Goal: Information Seeking & Learning: Learn about a topic

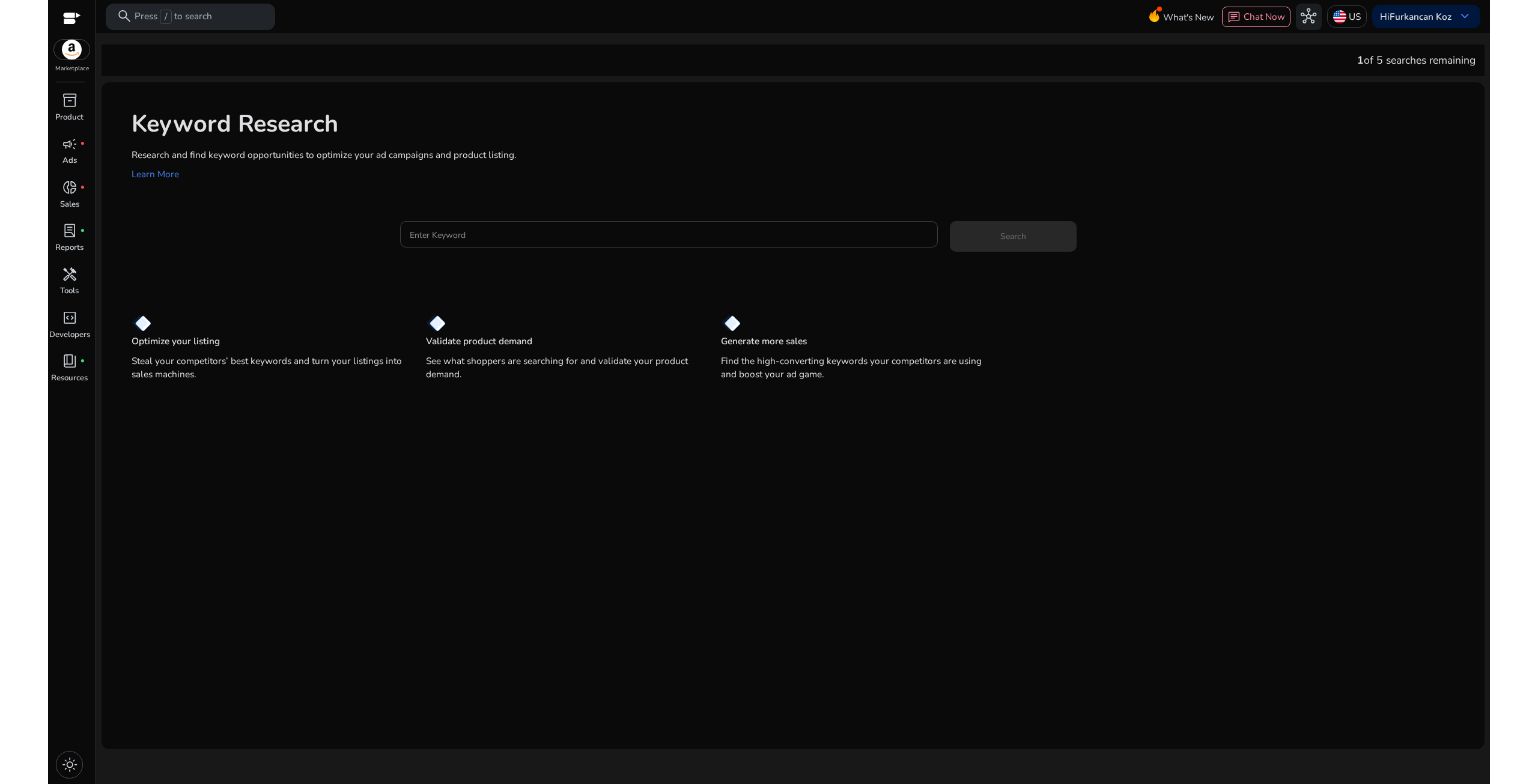
click at [498, 246] on div at bounding box center [669, 234] width 518 height 27
click at [502, 237] on input "Enter Keyword" at bounding box center [669, 234] width 518 height 13
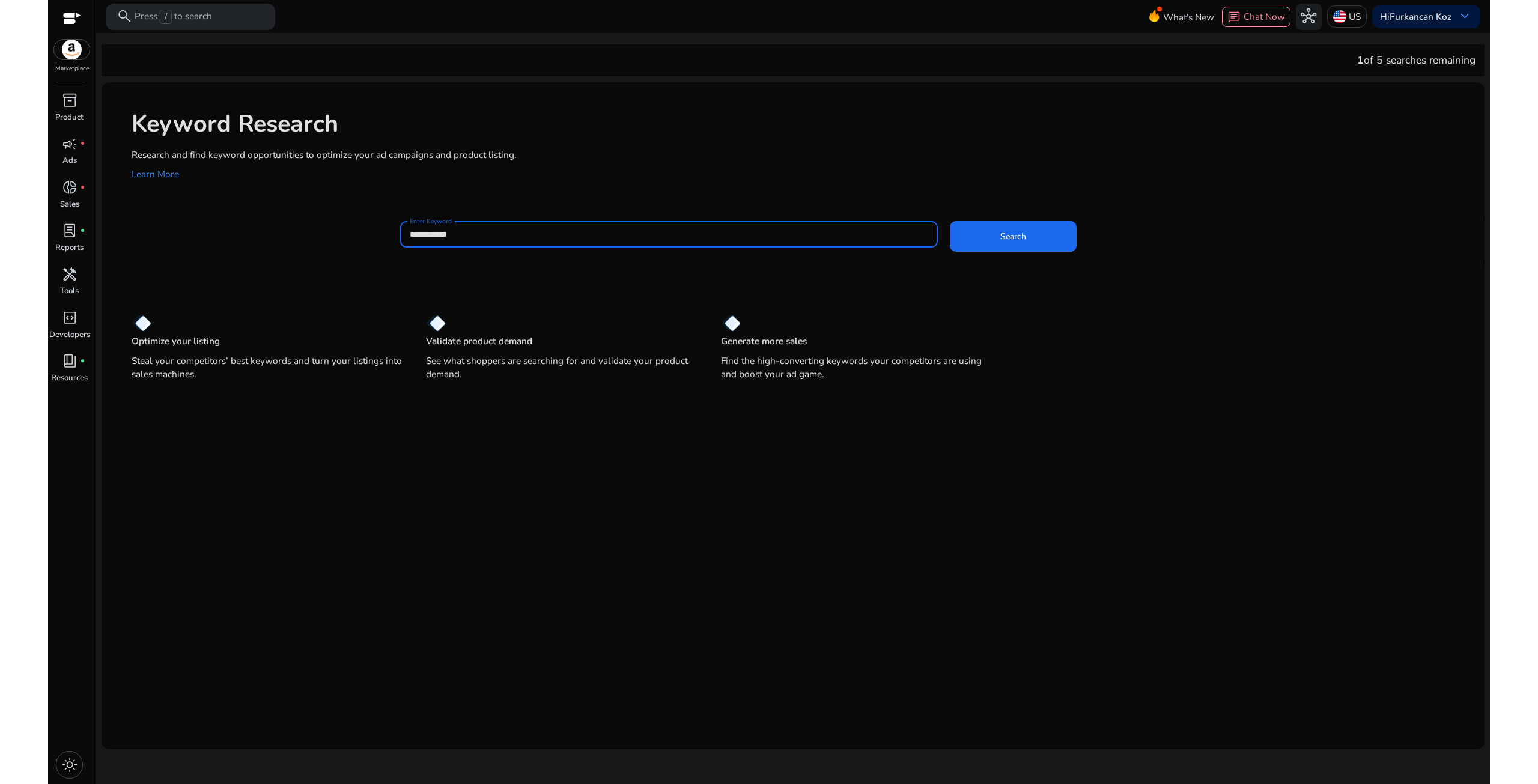
click at [950, 221] on button "Search" at bounding box center [1014, 236] width 127 height 31
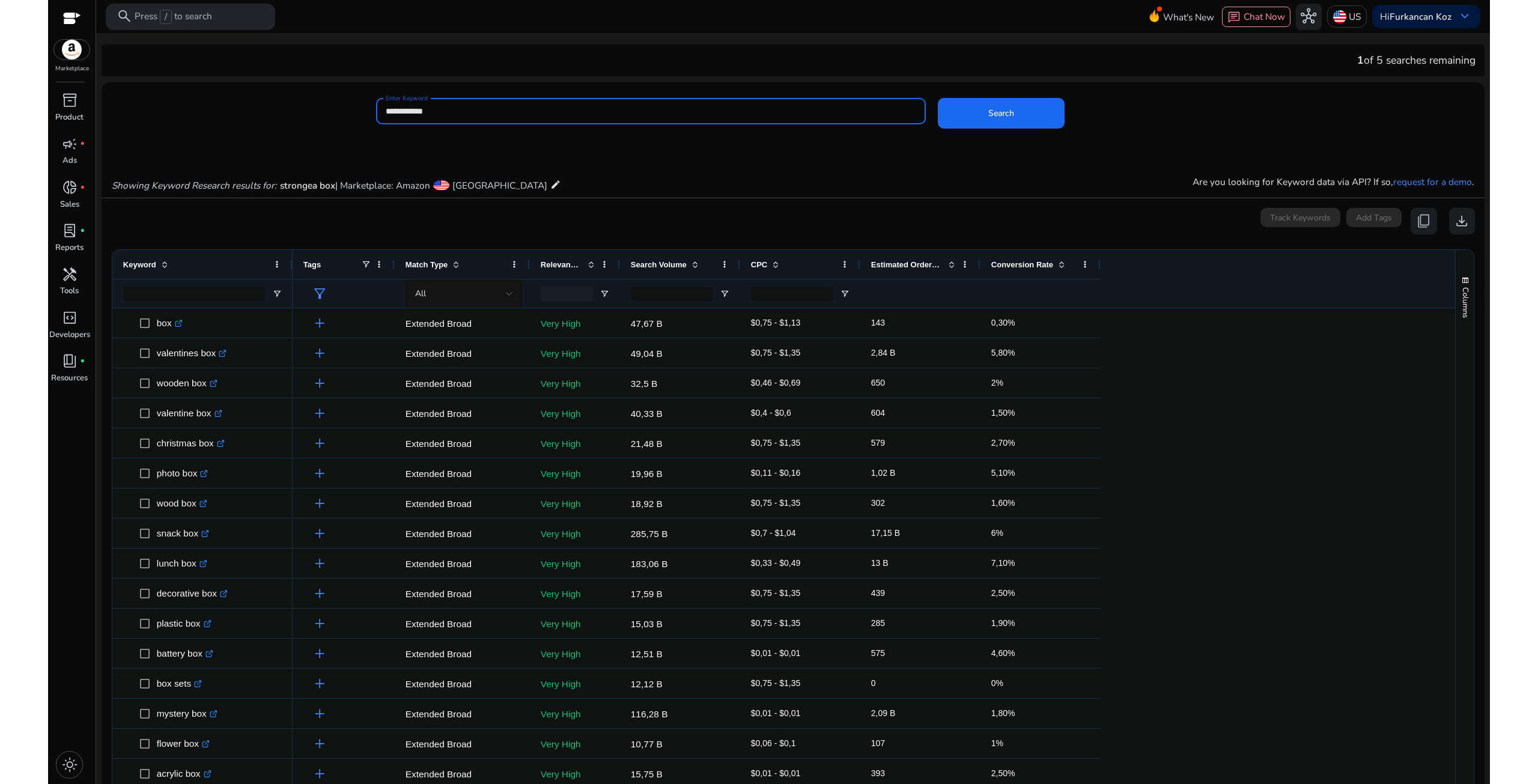
click at [397, 111] on input "**********" at bounding box center [651, 111] width 530 height 13
click at [938, 98] on button "Search" at bounding box center [1002, 113] width 127 height 31
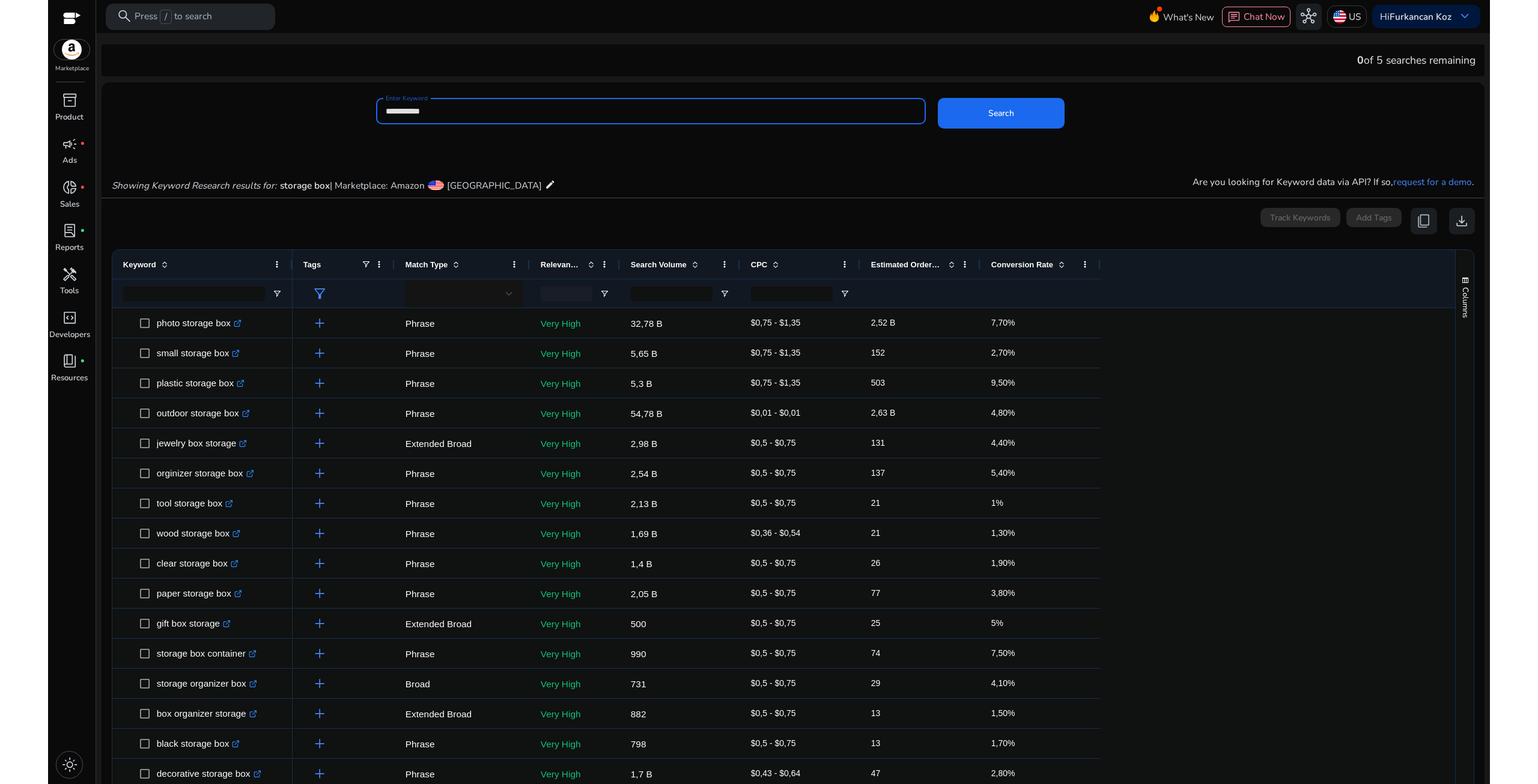
scroll to position [147, 0]
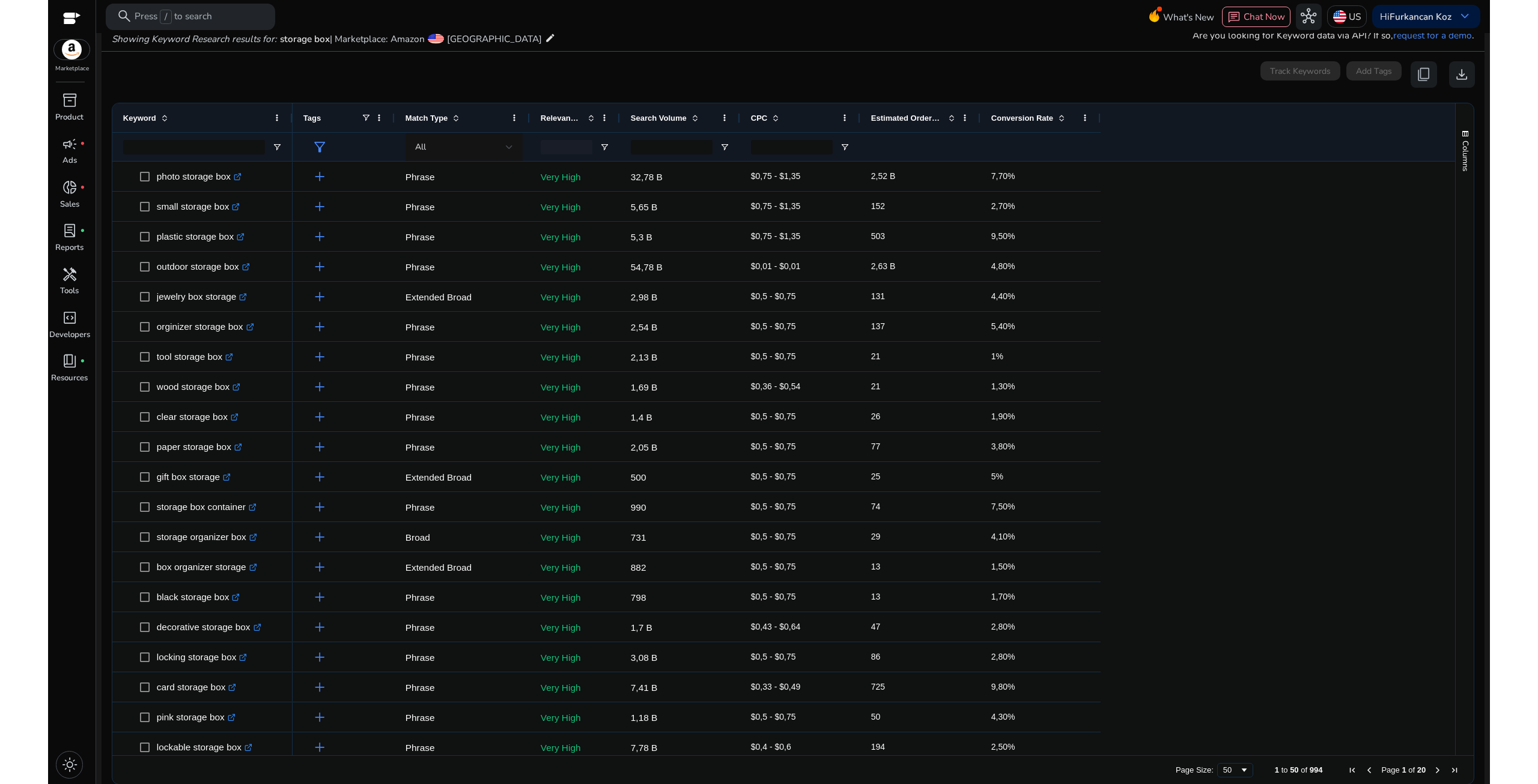
click at [694, 116] on span at bounding box center [695, 117] width 9 height 9
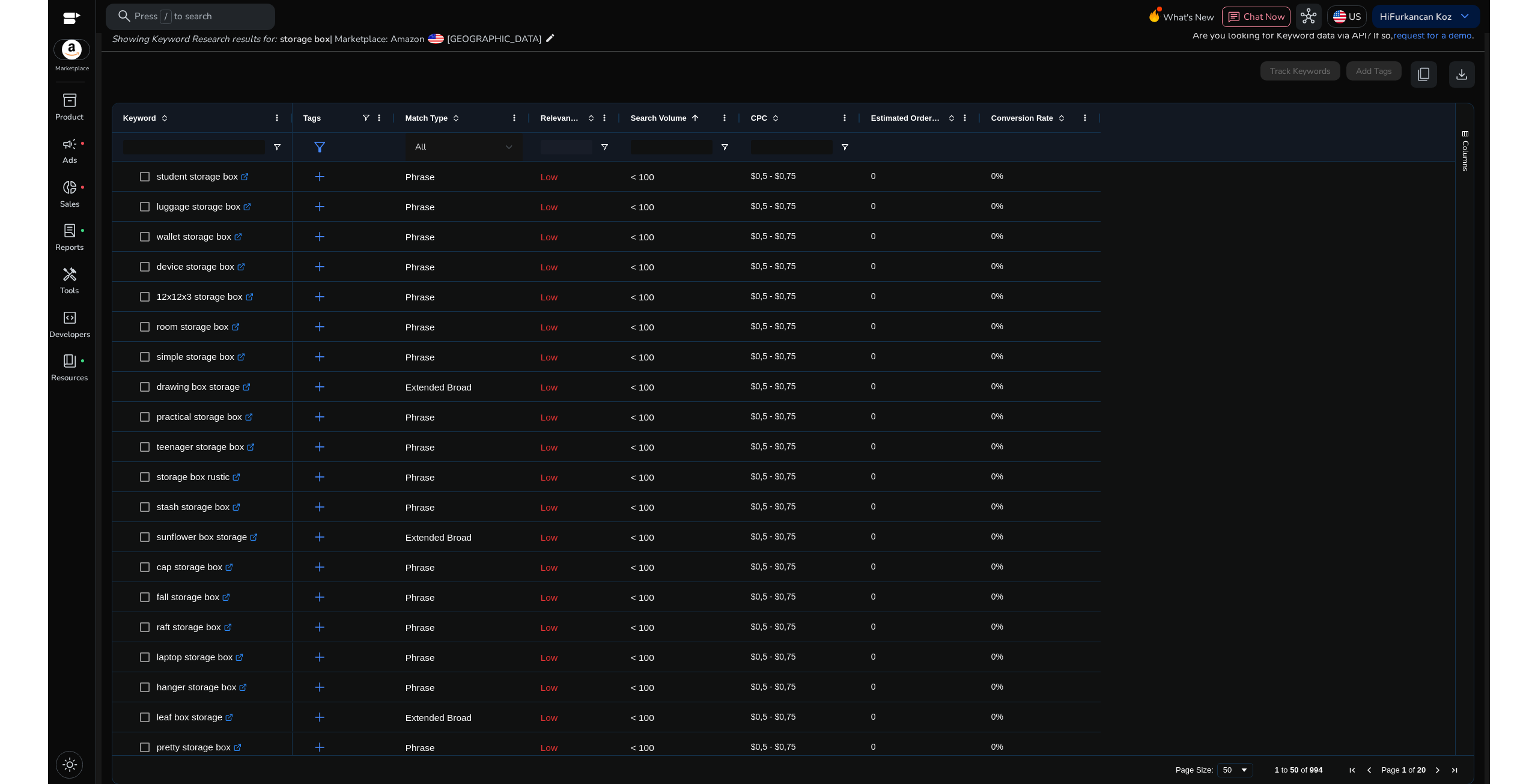
click at [697, 119] on span at bounding box center [695, 117] width 9 height 9
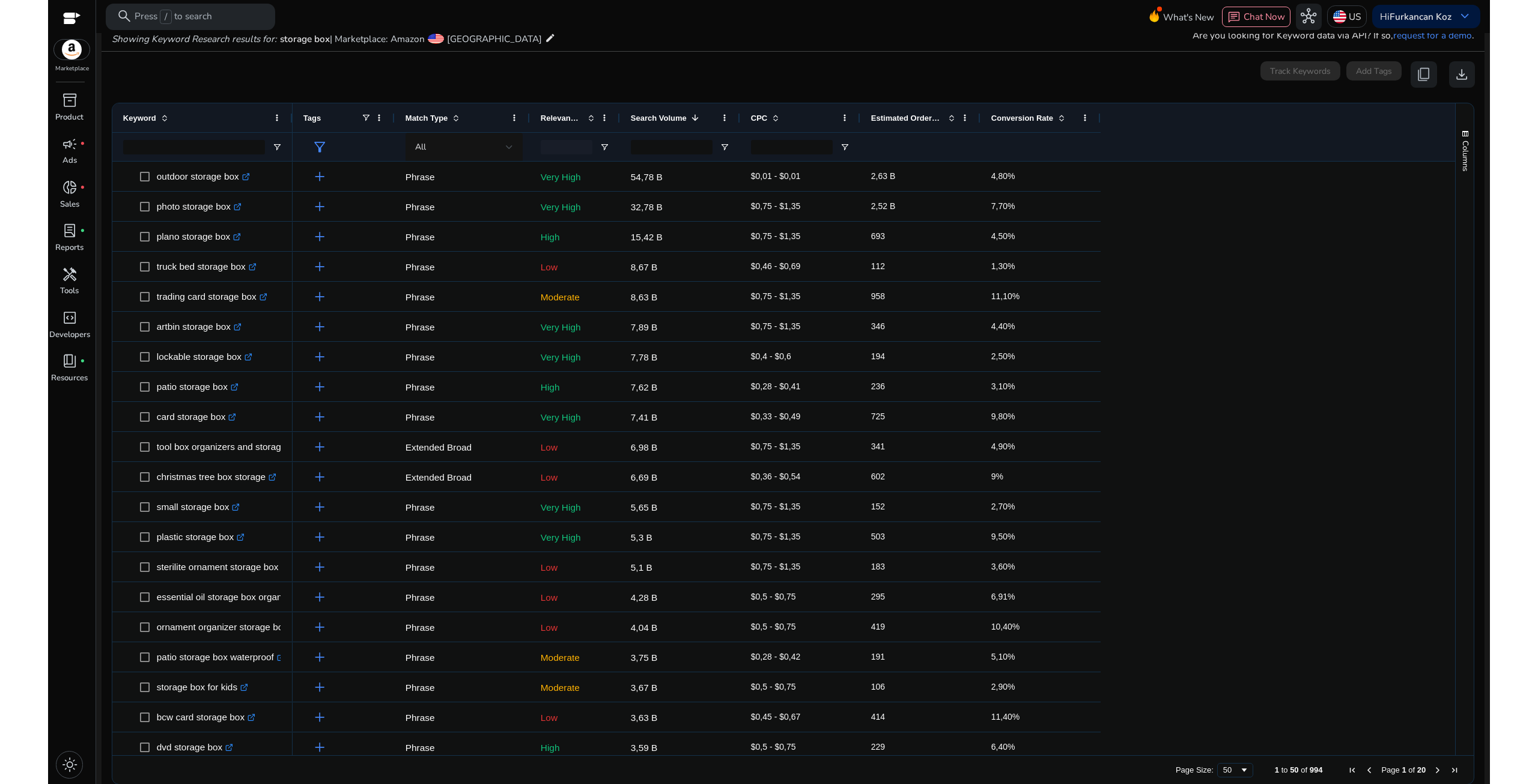
click at [697, 118] on span at bounding box center [695, 117] width 9 height 9
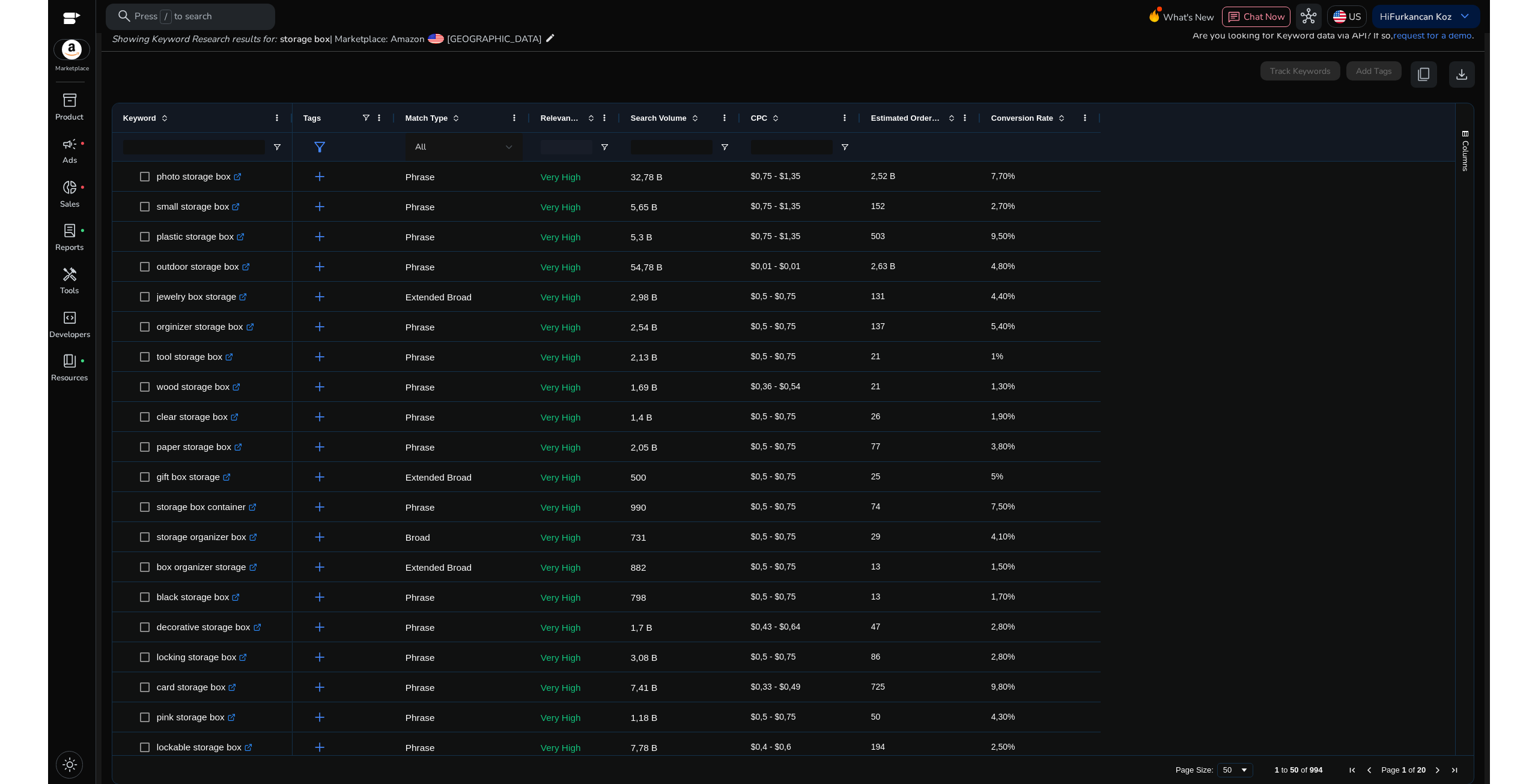
click at [695, 117] on span at bounding box center [695, 117] width 9 height 9
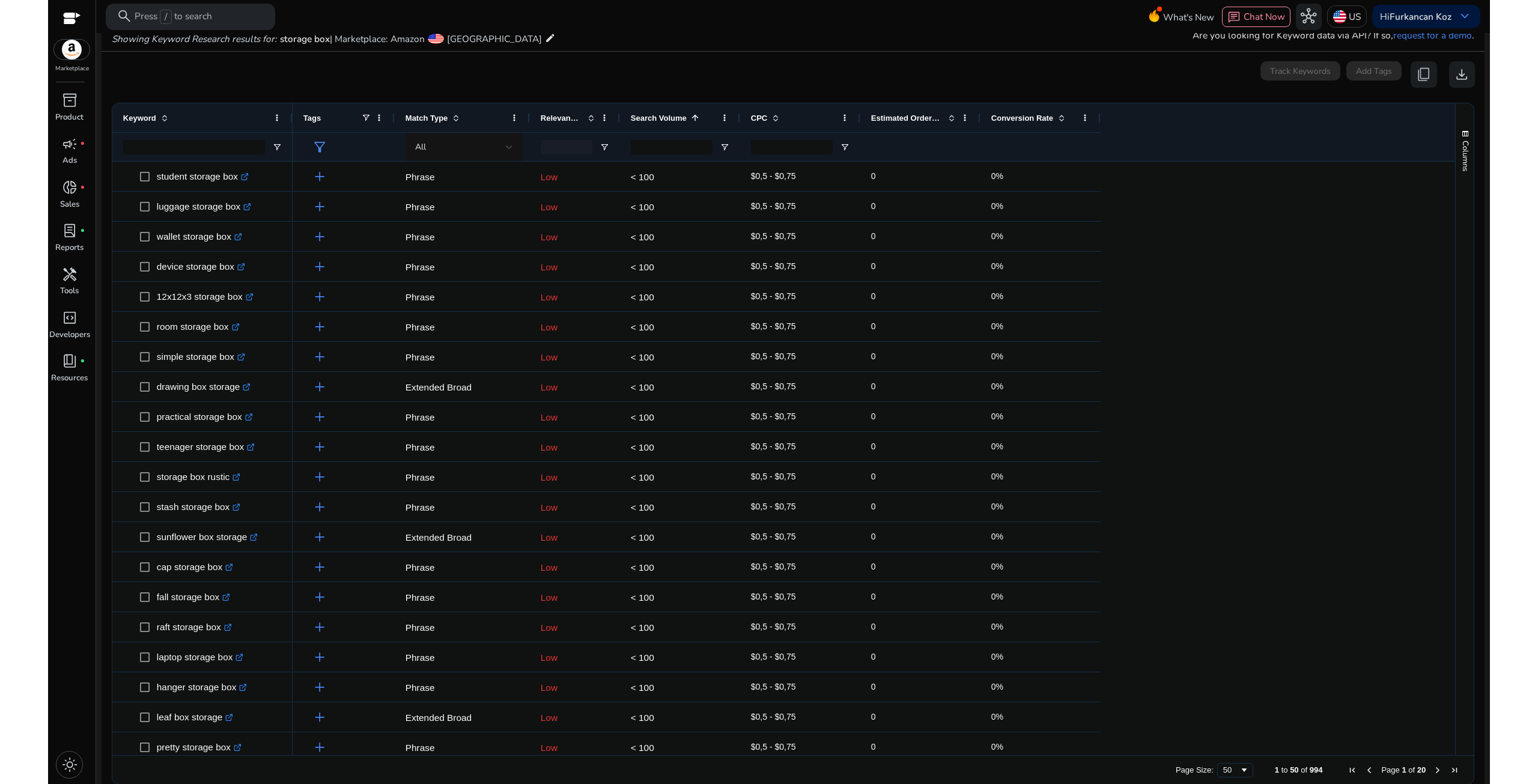
click at [692, 114] on span at bounding box center [695, 117] width 9 height 9
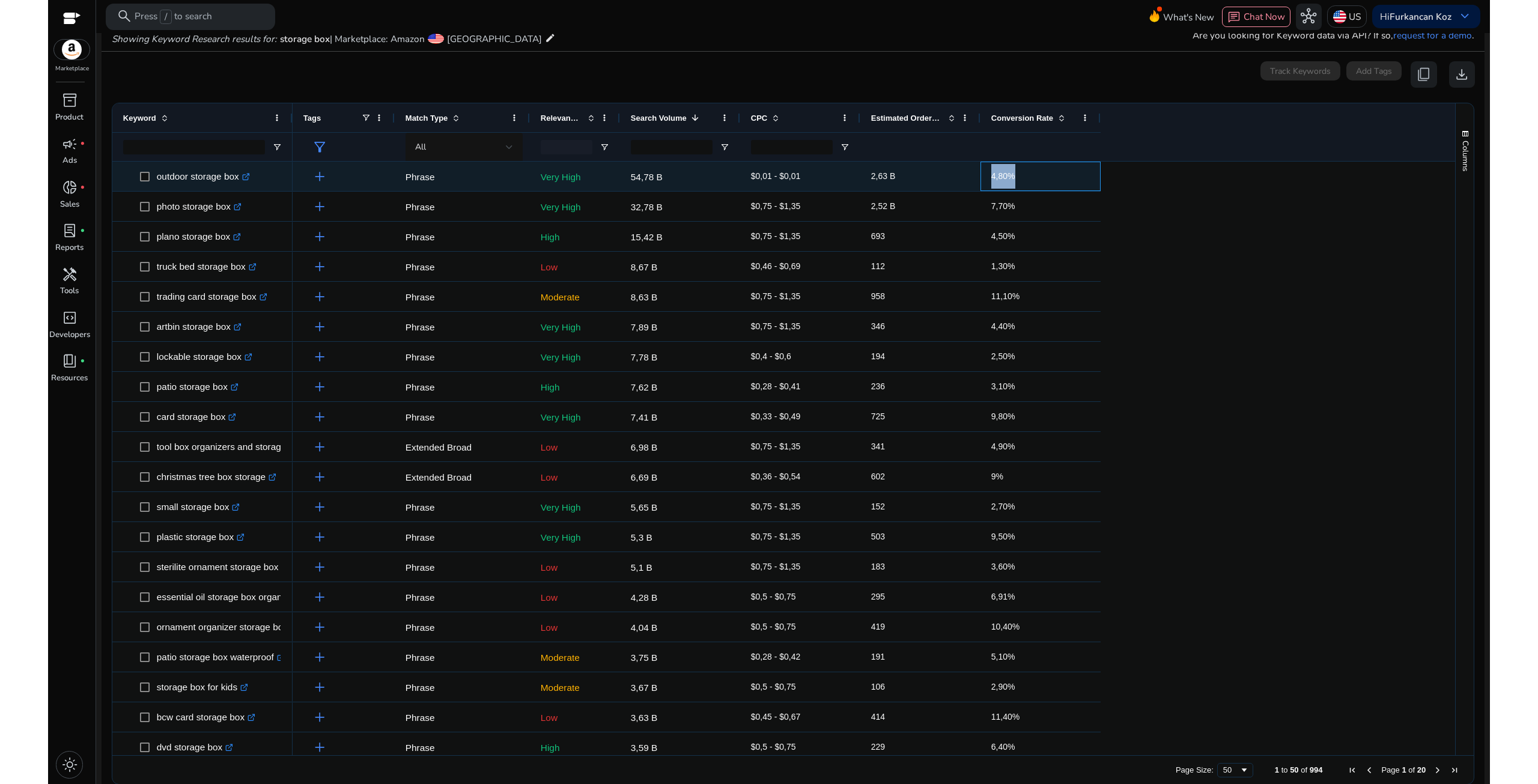
drag, startPoint x: 984, startPoint y: 183, endPoint x: 1029, endPoint y: 183, distance: 45.0
click at [1029, 183] on div "4,80%" at bounding box center [1041, 176] width 120 height 29
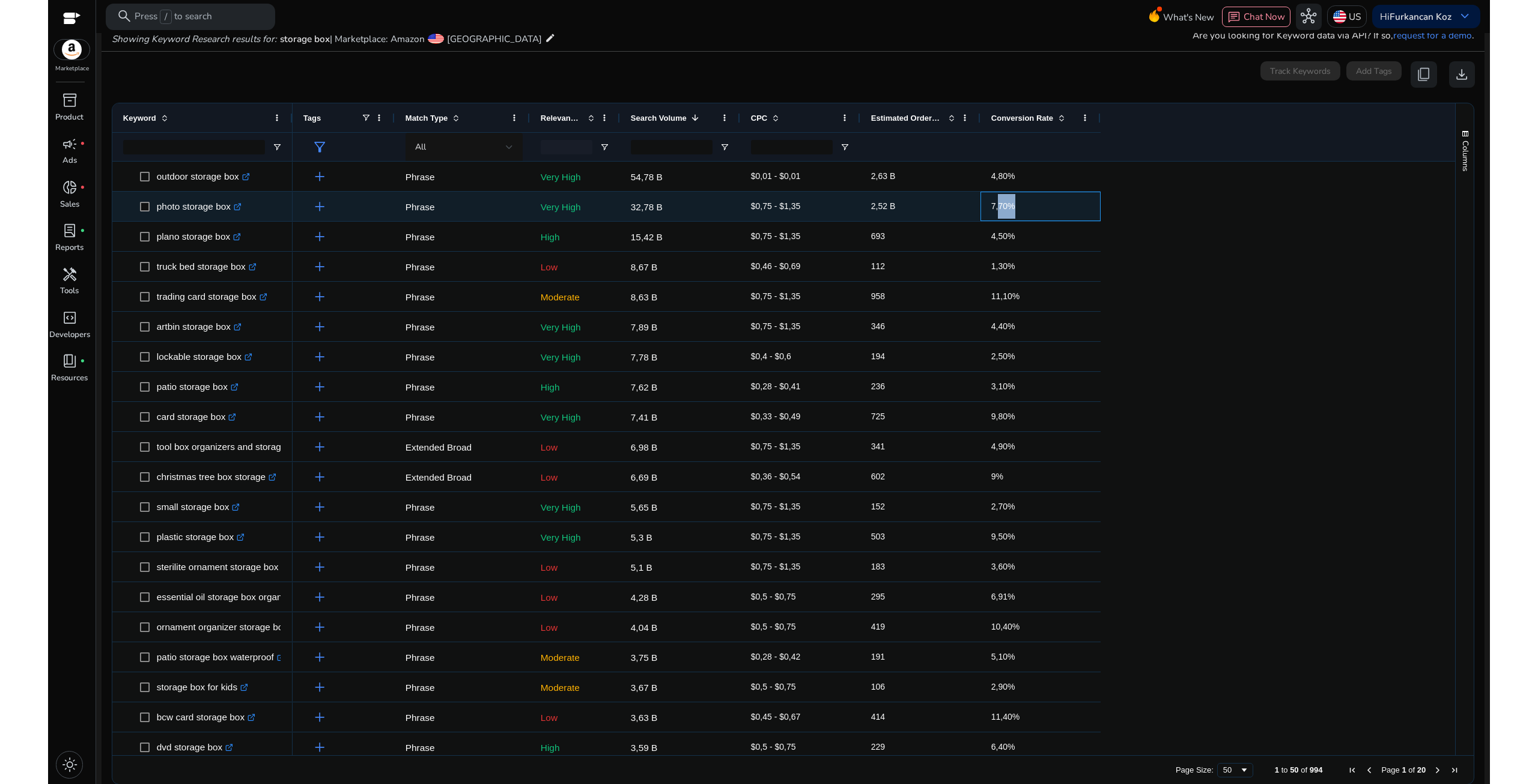
drag, startPoint x: 1004, startPoint y: 202, endPoint x: 1047, endPoint y: 204, distance: 43.0
click at [1047, 204] on span "7,70%" at bounding box center [1041, 206] width 99 height 25
drag, startPoint x: 155, startPoint y: 212, endPoint x: 224, endPoint y: 212, distance: 69.0
click at [232, 212] on span "photo storage box .st0{fill:#2c8af8}" at bounding box center [211, 206] width 142 height 25
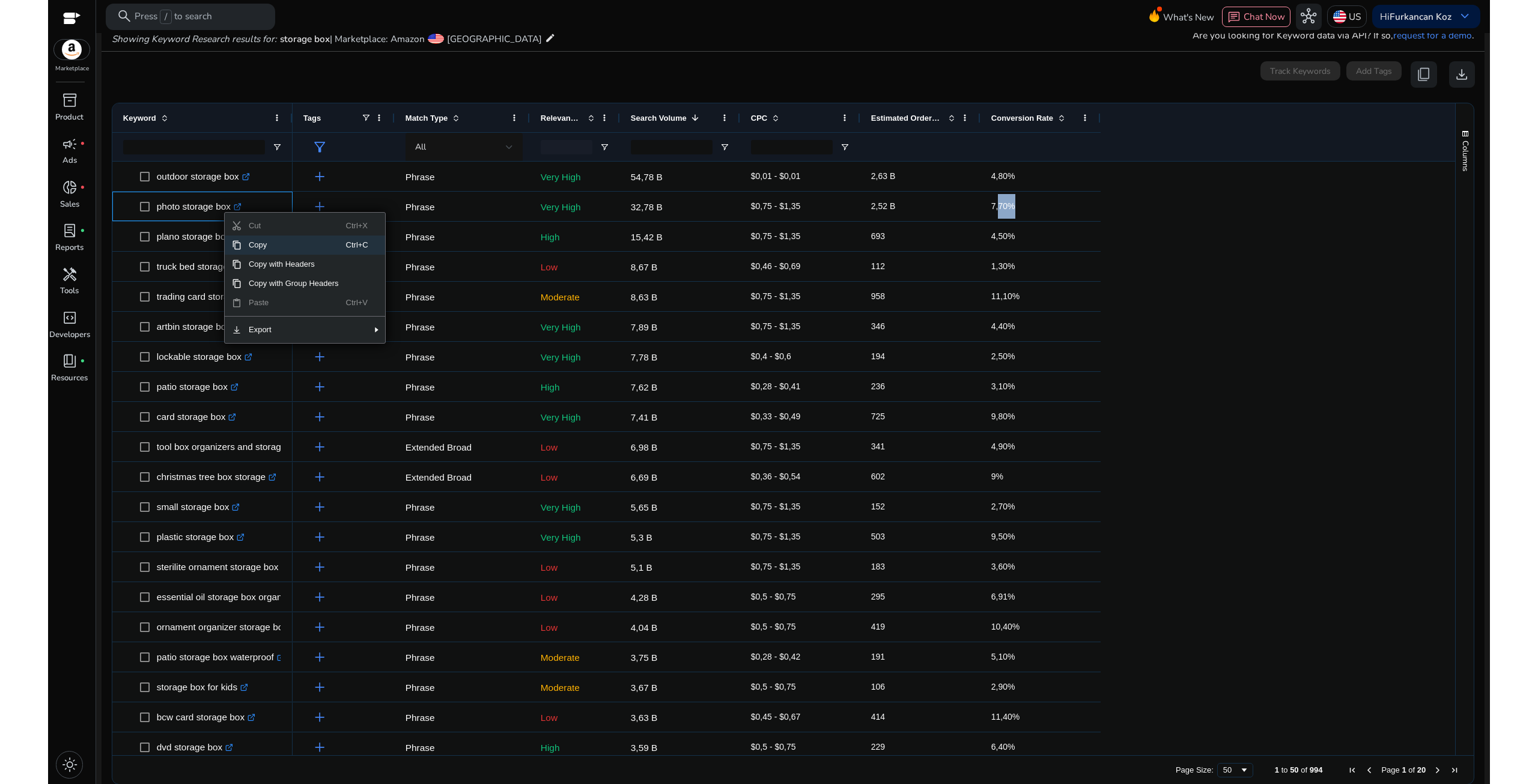
click at [259, 242] on span "Copy" at bounding box center [294, 245] width 105 height 19
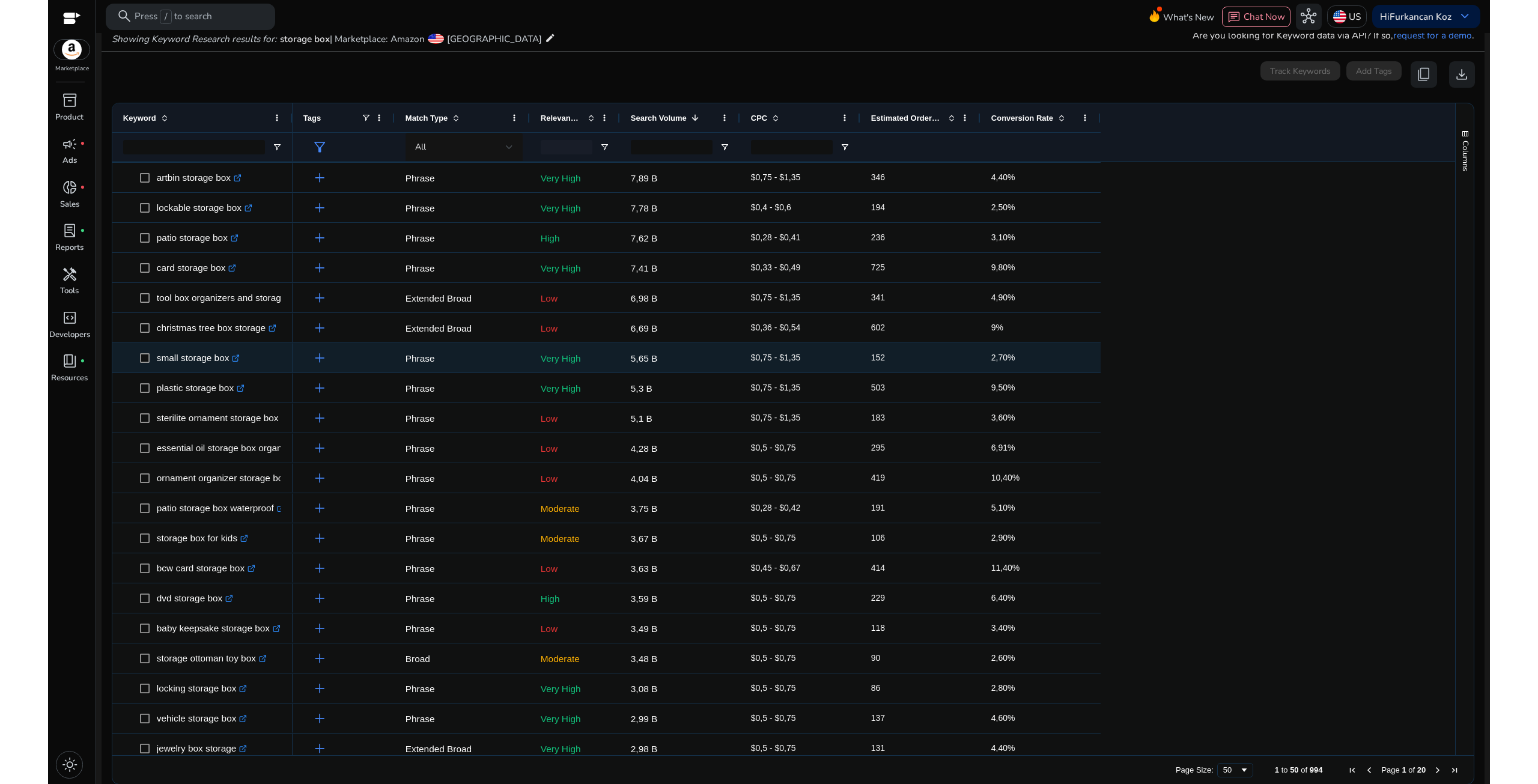
scroll to position [152, 0]
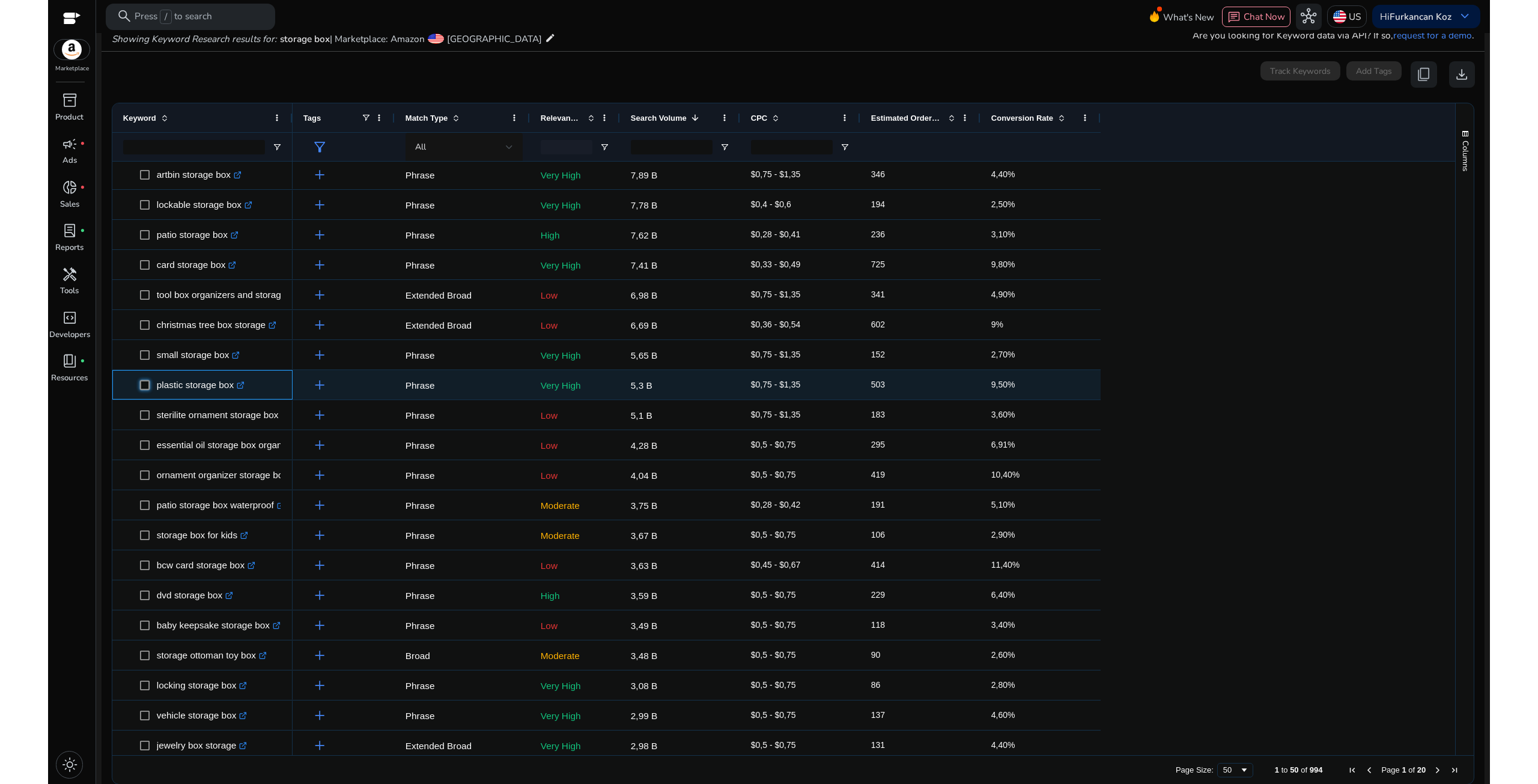
click at [232, 389] on span "plastic storage box .st0{fill:#2c8af8}" at bounding box center [211, 384] width 142 height 25
drag, startPoint x: 154, startPoint y: 386, endPoint x: 234, endPoint y: 386, distance: 80.0
click at [234, 386] on span "plastic storage box .st0{fill:#2c8af8}" at bounding box center [211, 384] width 142 height 25
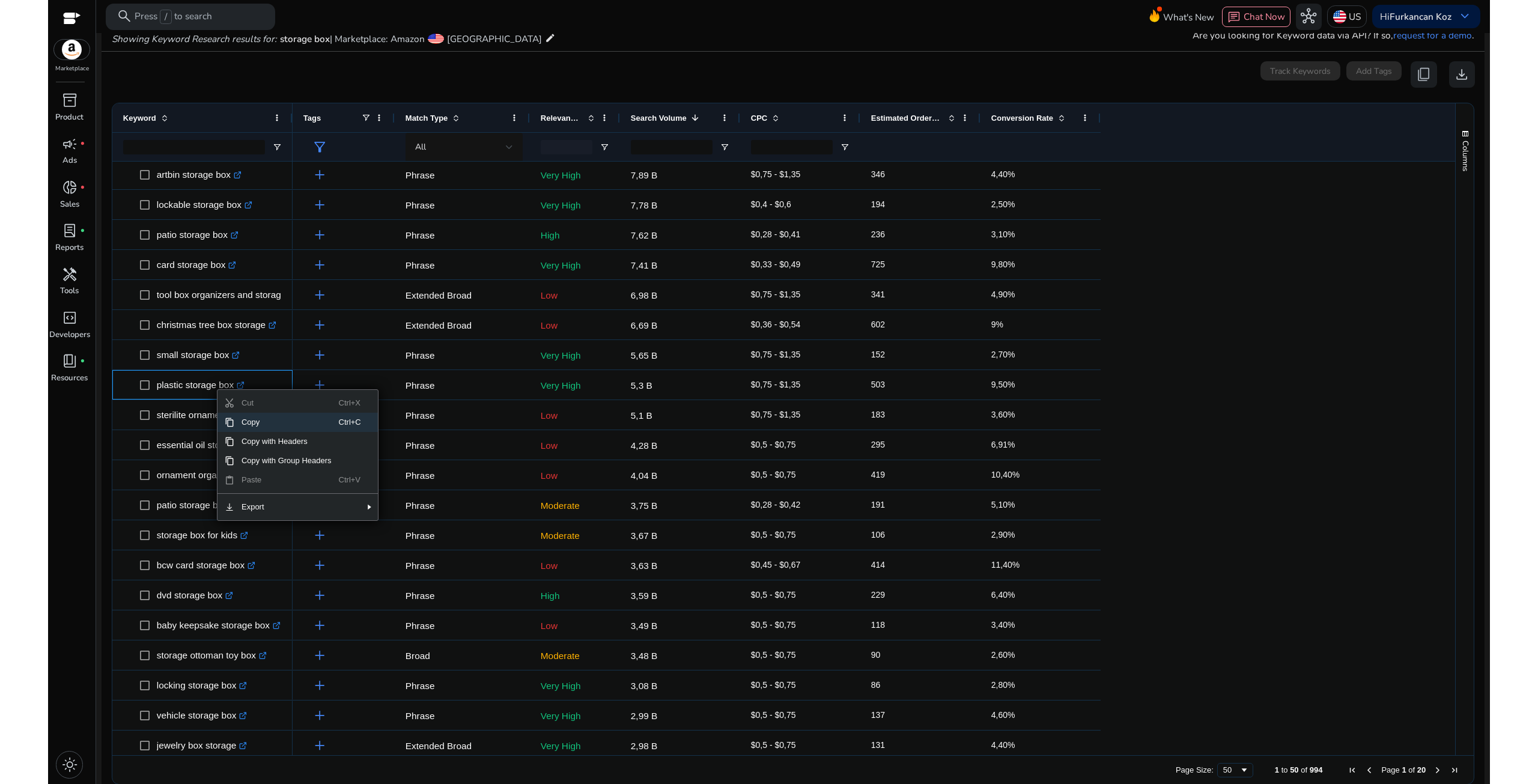
click at [244, 421] on span "Copy" at bounding box center [286, 422] width 105 height 19
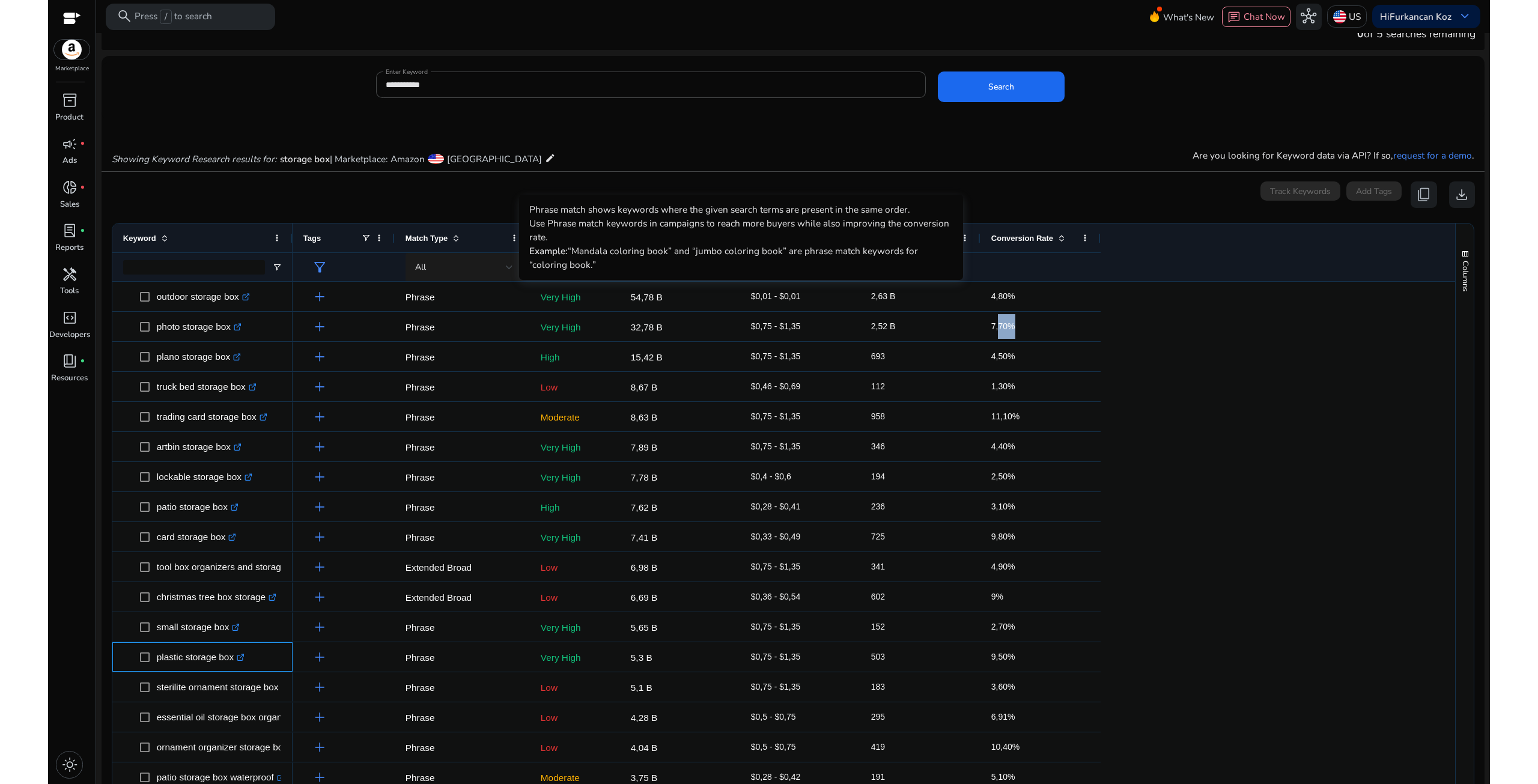
scroll to position [0, 0]
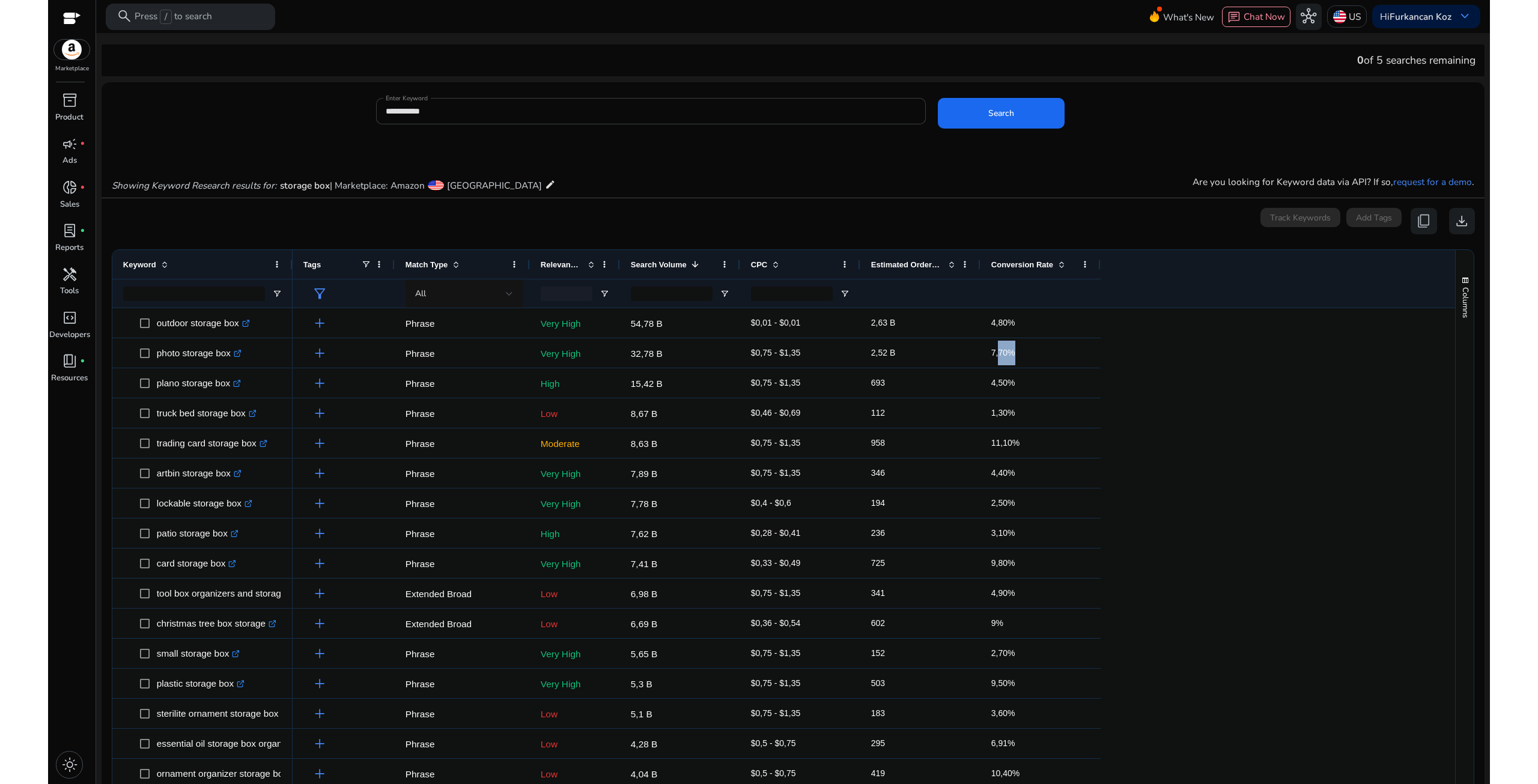
click at [472, 106] on input "**********" at bounding box center [651, 111] width 530 height 13
type input "*"
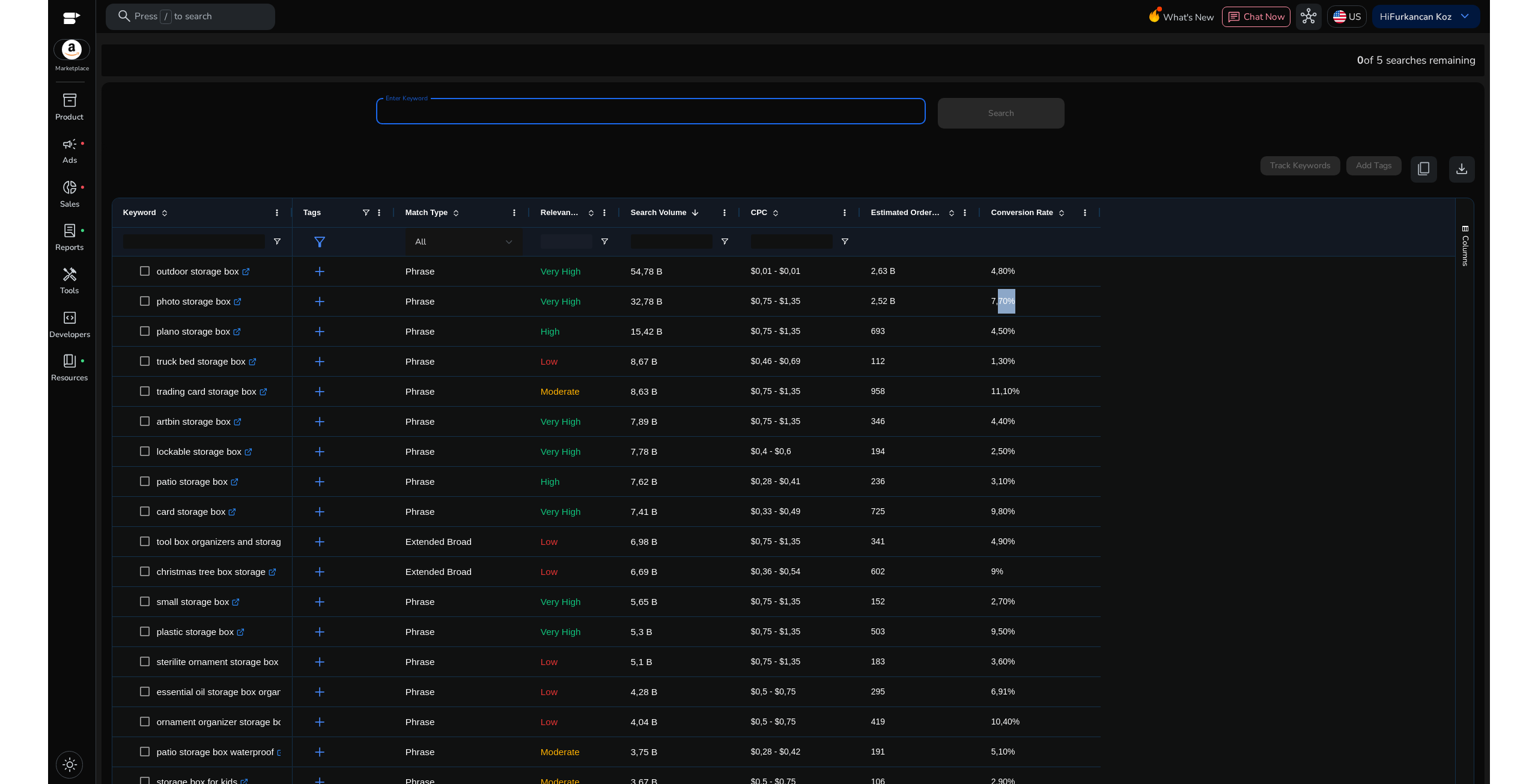
type input "*"
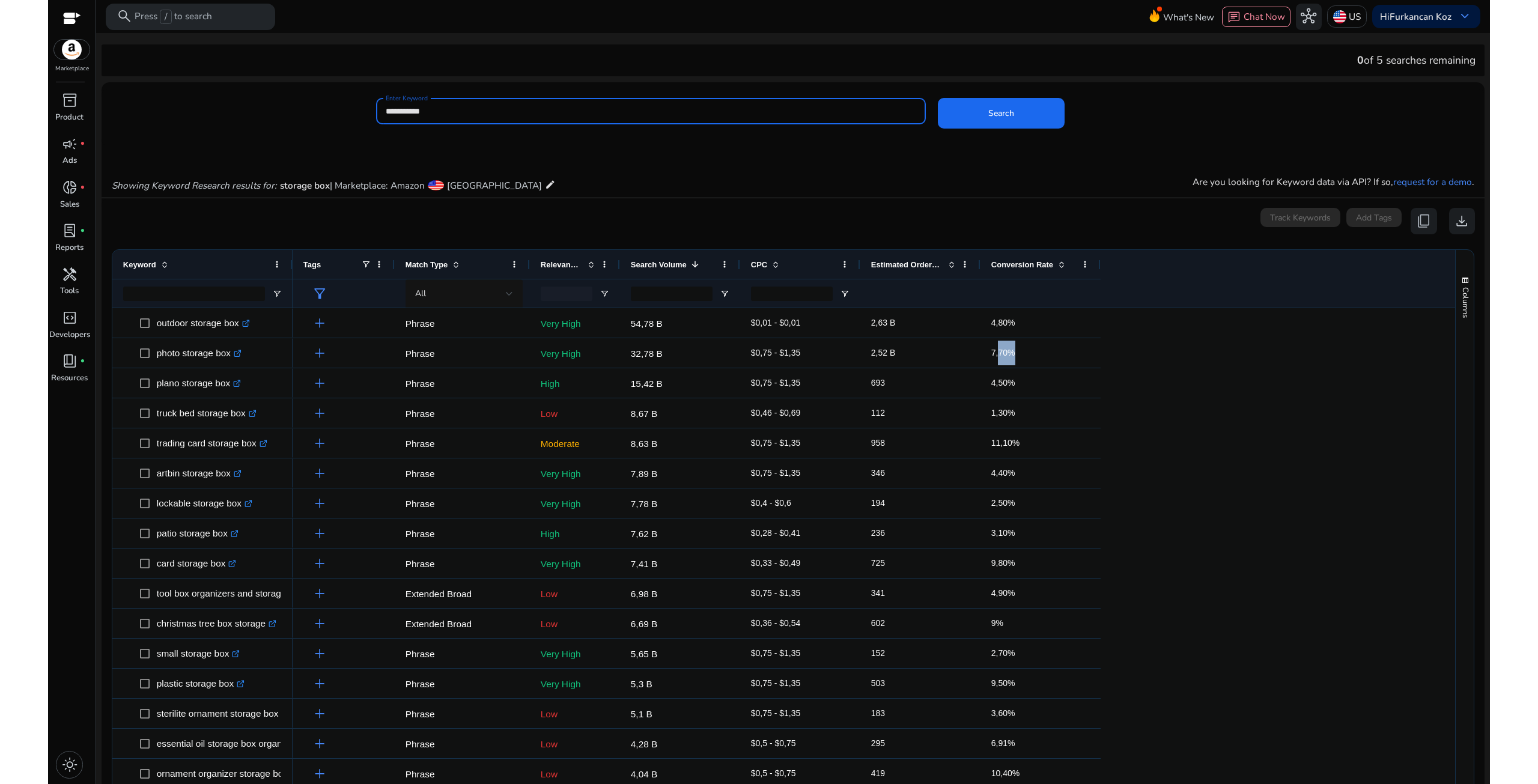
type input "**********"
click at [938, 98] on button "Search" at bounding box center [1002, 113] width 127 height 31
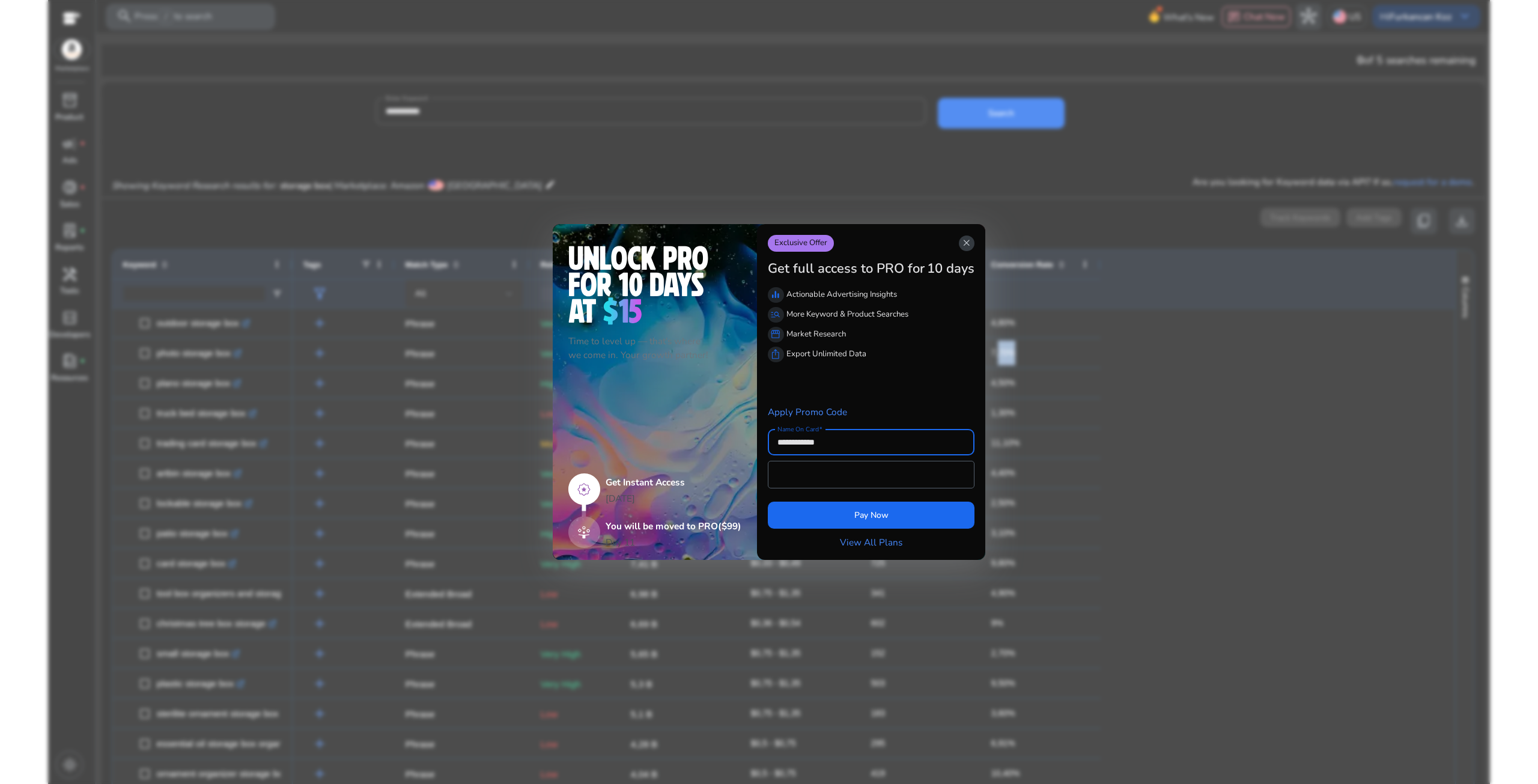
type input "**********"
click at [971, 245] on span "close" at bounding box center [967, 244] width 11 height 11
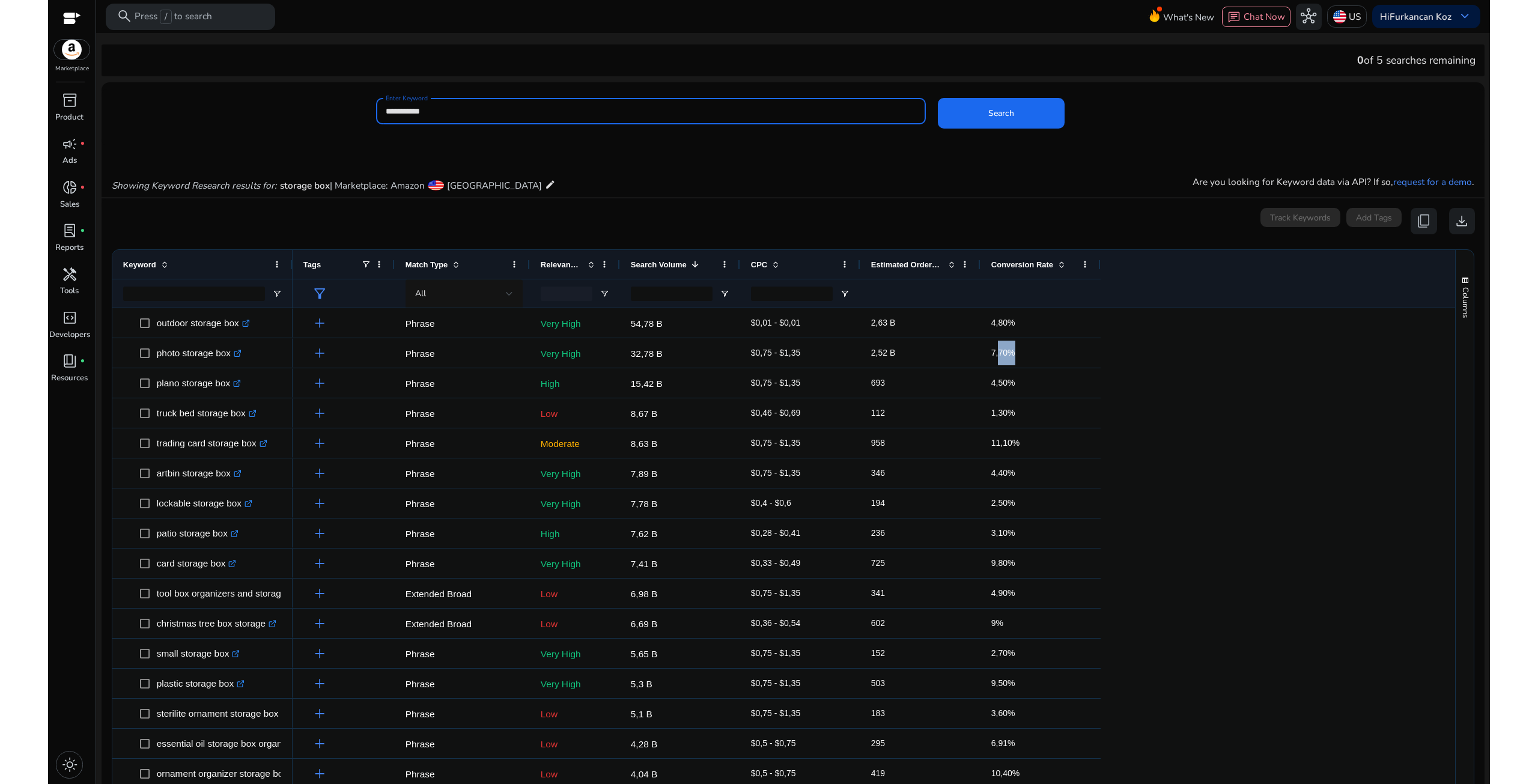
click at [456, 109] on input "**********" at bounding box center [651, 111] width 530 height 13
type input "**********"
click at [938, 98] on button "Search" at bounding box center [1002, 113] width 127 height 31
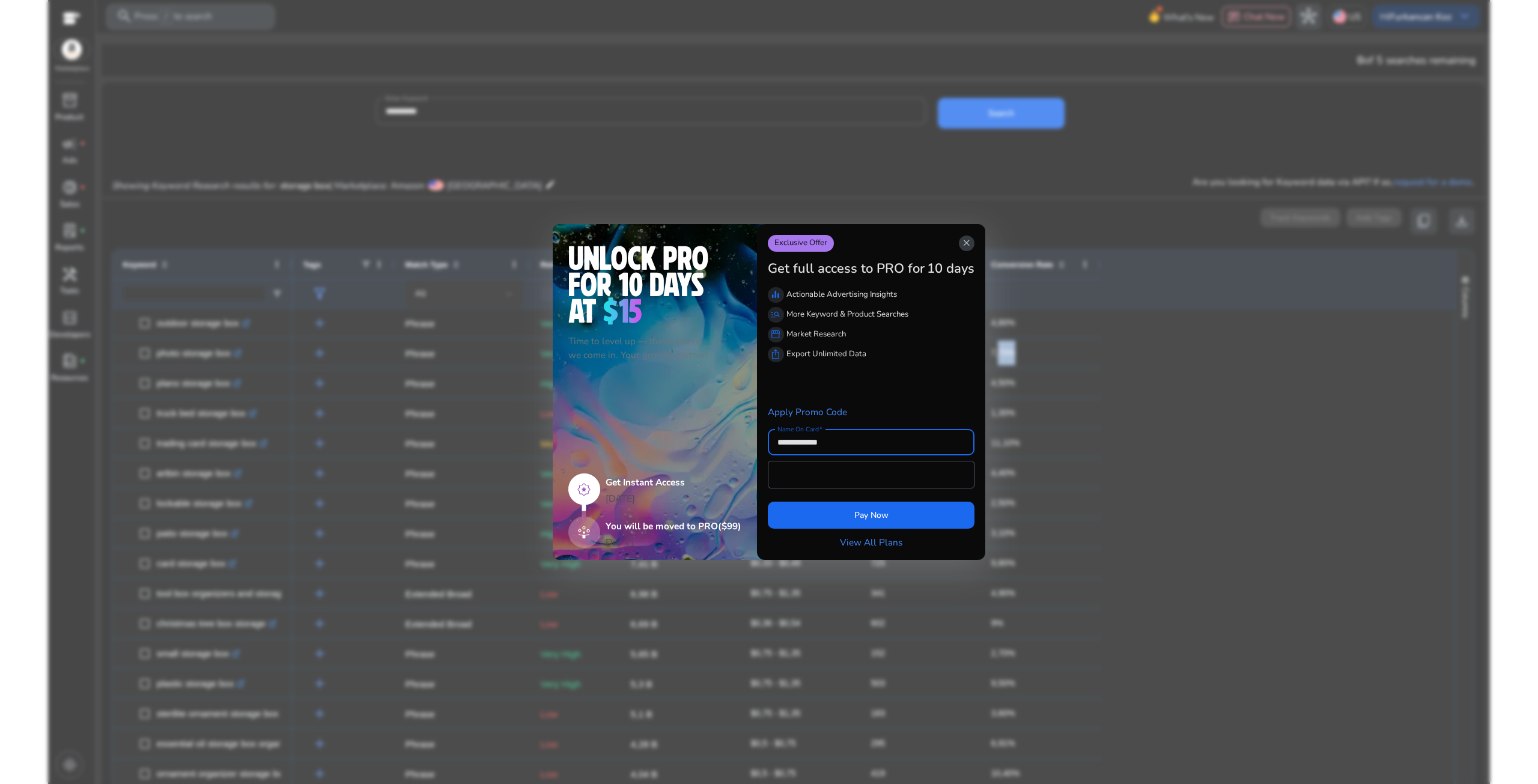
click at [961, 238] on app-icon "close" at bounding box center [967, 243] width 16 height 15
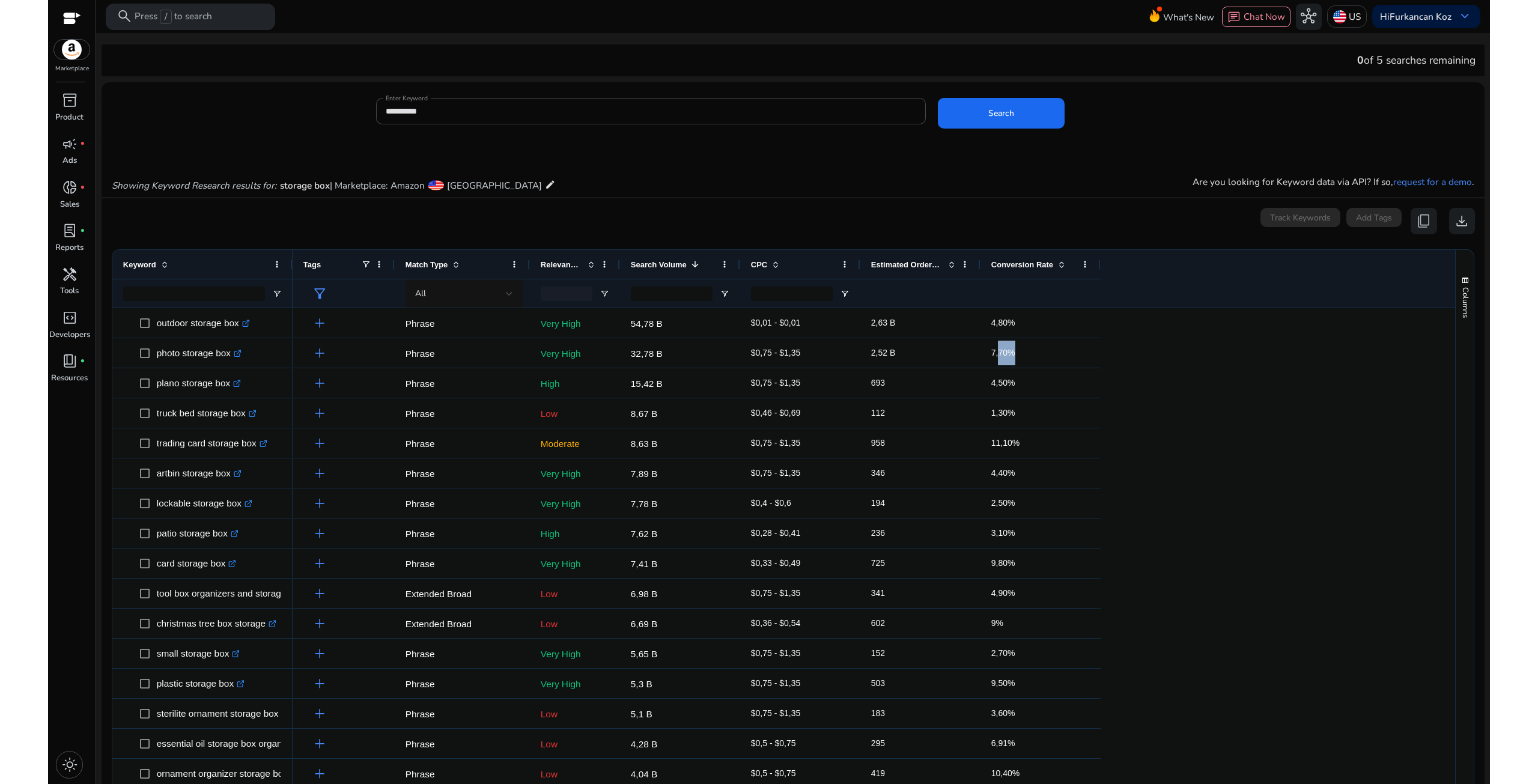
drag, startPoint x: 1322, startPoint y: 57, endPoint x: 1411, endPoint y: 61, distance: 89.1
click at [1411, 61] on div "0 of 5 searches remaining" at bounding box center [793, 61] width 1383 height 32
click at [1068, 89] on mat-card "**********" at bounding box center [793, 117] width 1383 height 58
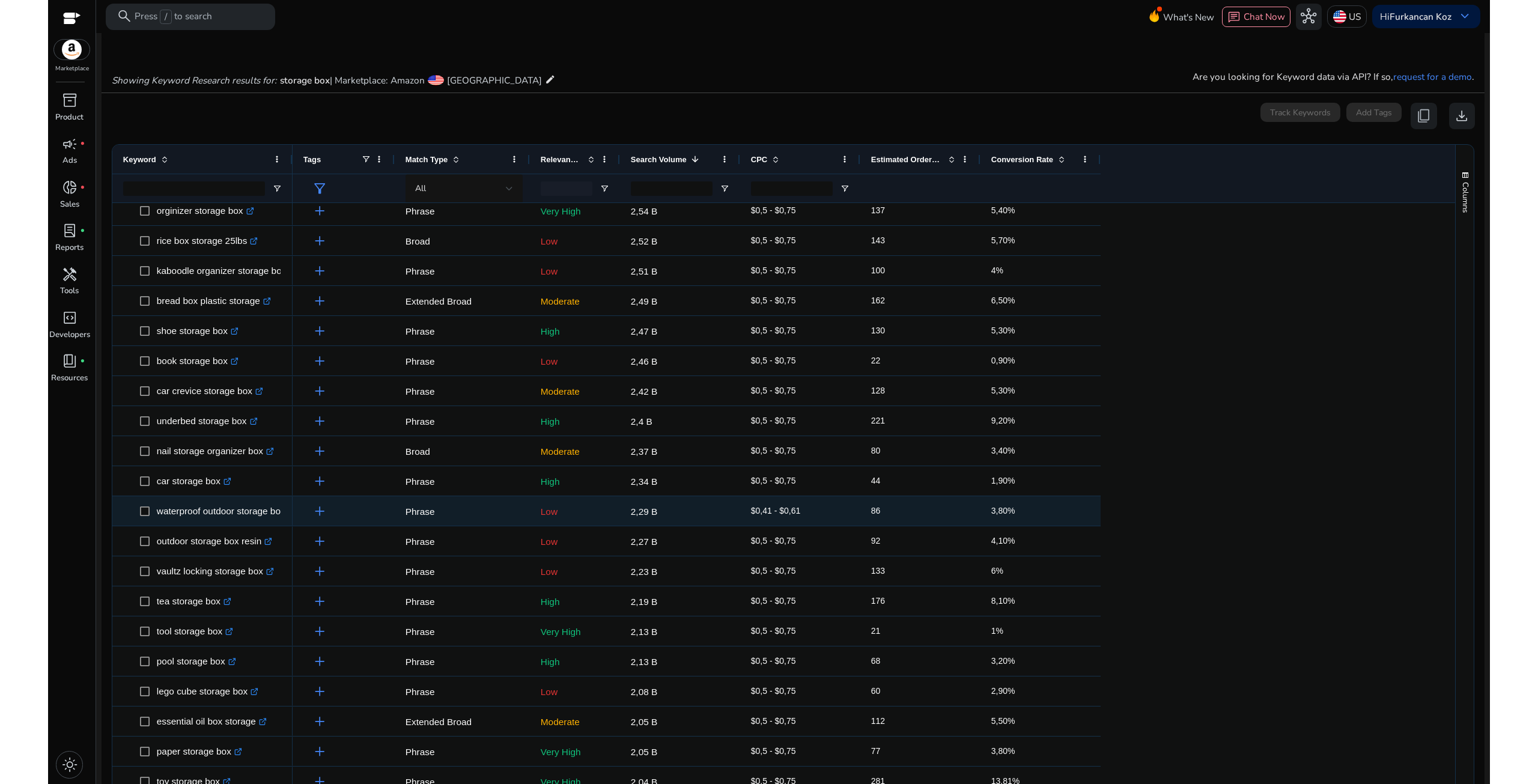
scroll to position [163, 0]
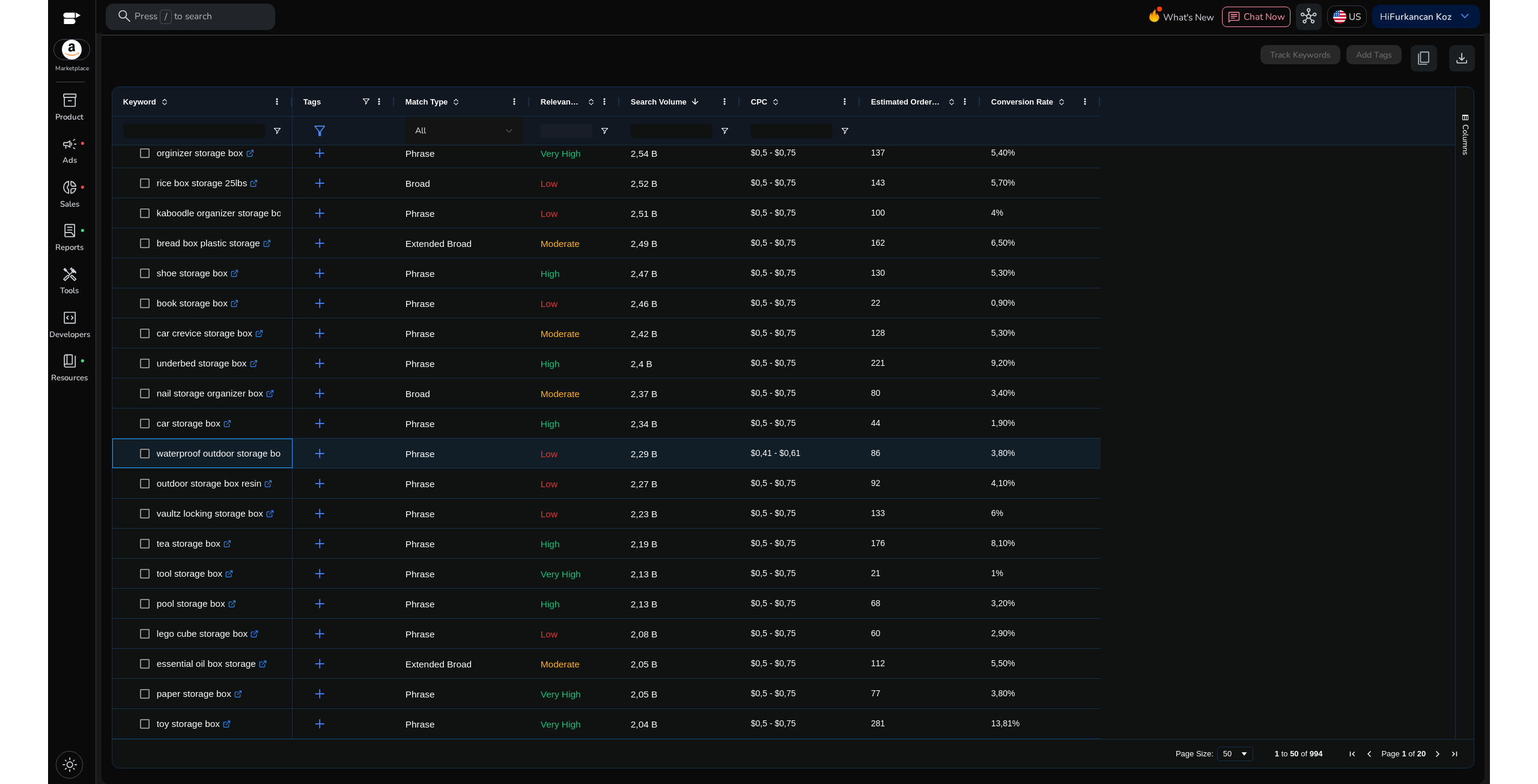
drag, startPoint x: 154, startPoint y: 452, endPoint x: 176, endPoint y: 489, distance: 43.0
click at [267, 455] on span "waterproof outdoor storage box .st0{fill:#2c8af8}" at bounding box center [211, 453] width 142 height 25
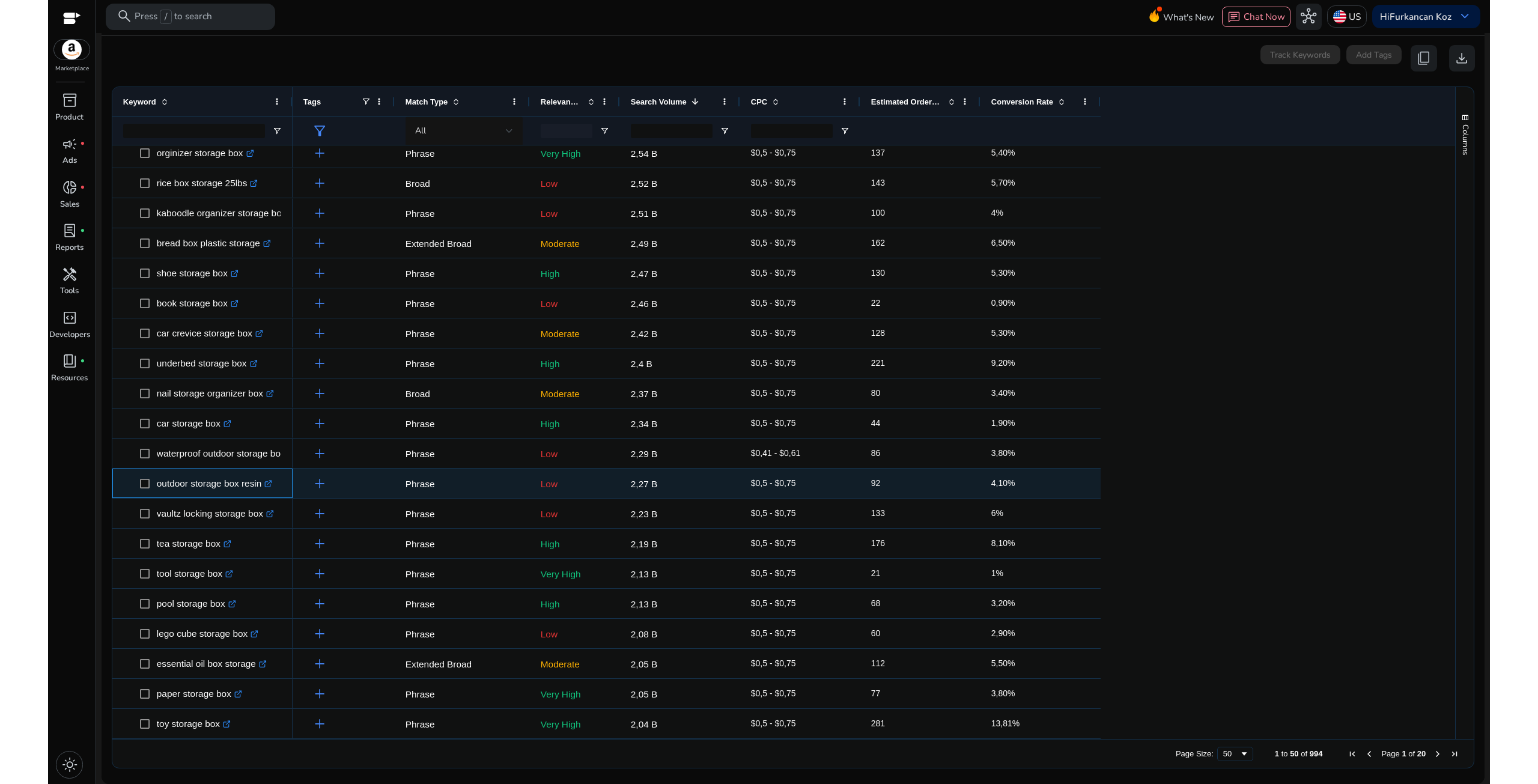
drag, startPoint x: 150, startPoint y: 485, endPoint x: 216, endPoint y: 484, distance: 66.0
click at [216, 484] on span "outdoor storage box resin .st0{fill:#2c8af8}" at bounding box center [211, 483] width 142 height 25
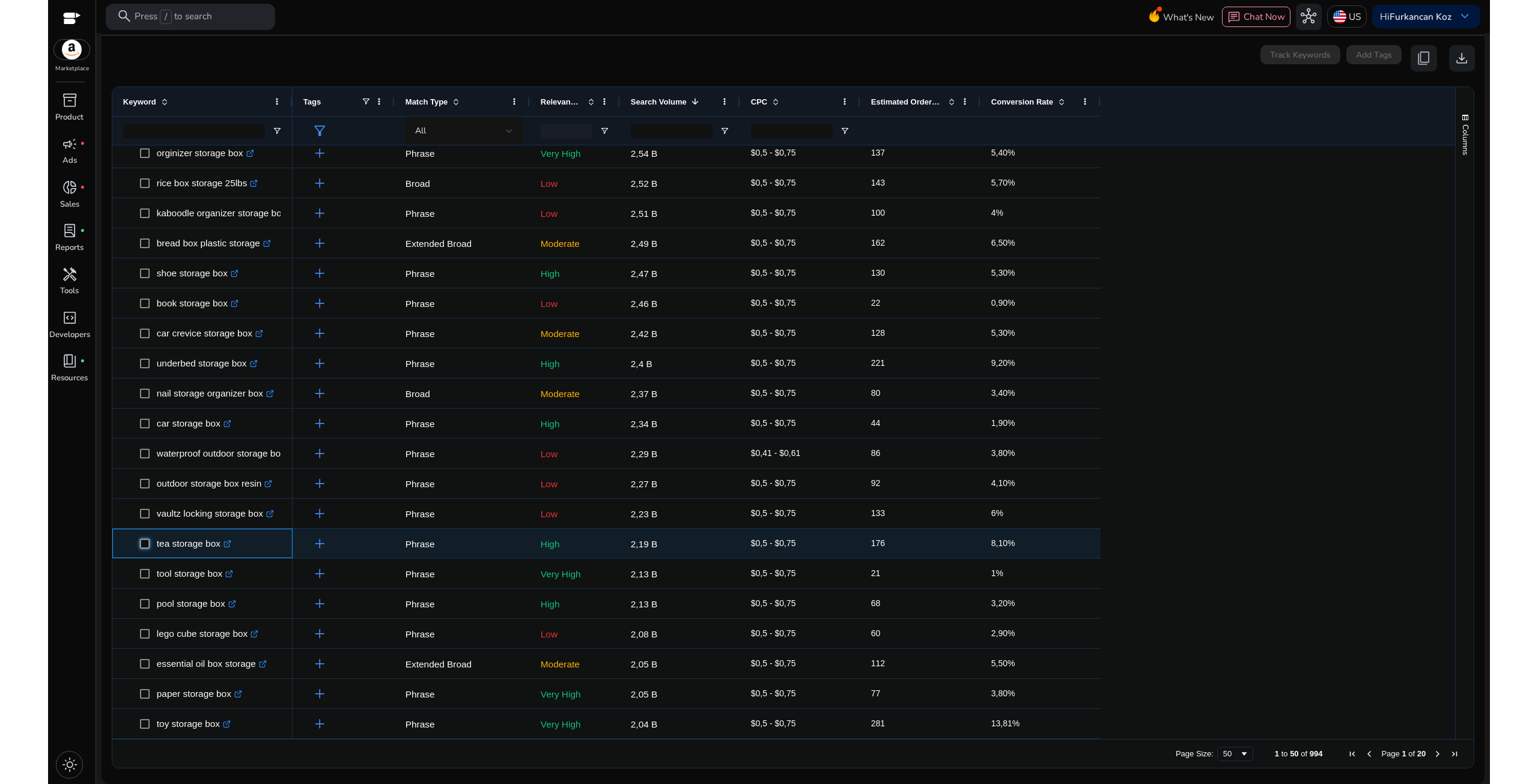
click at [202, 545] on span "tea storage box .st0{fill:#2c8af8}" at bounding box center [211, 543] width 142 height 25
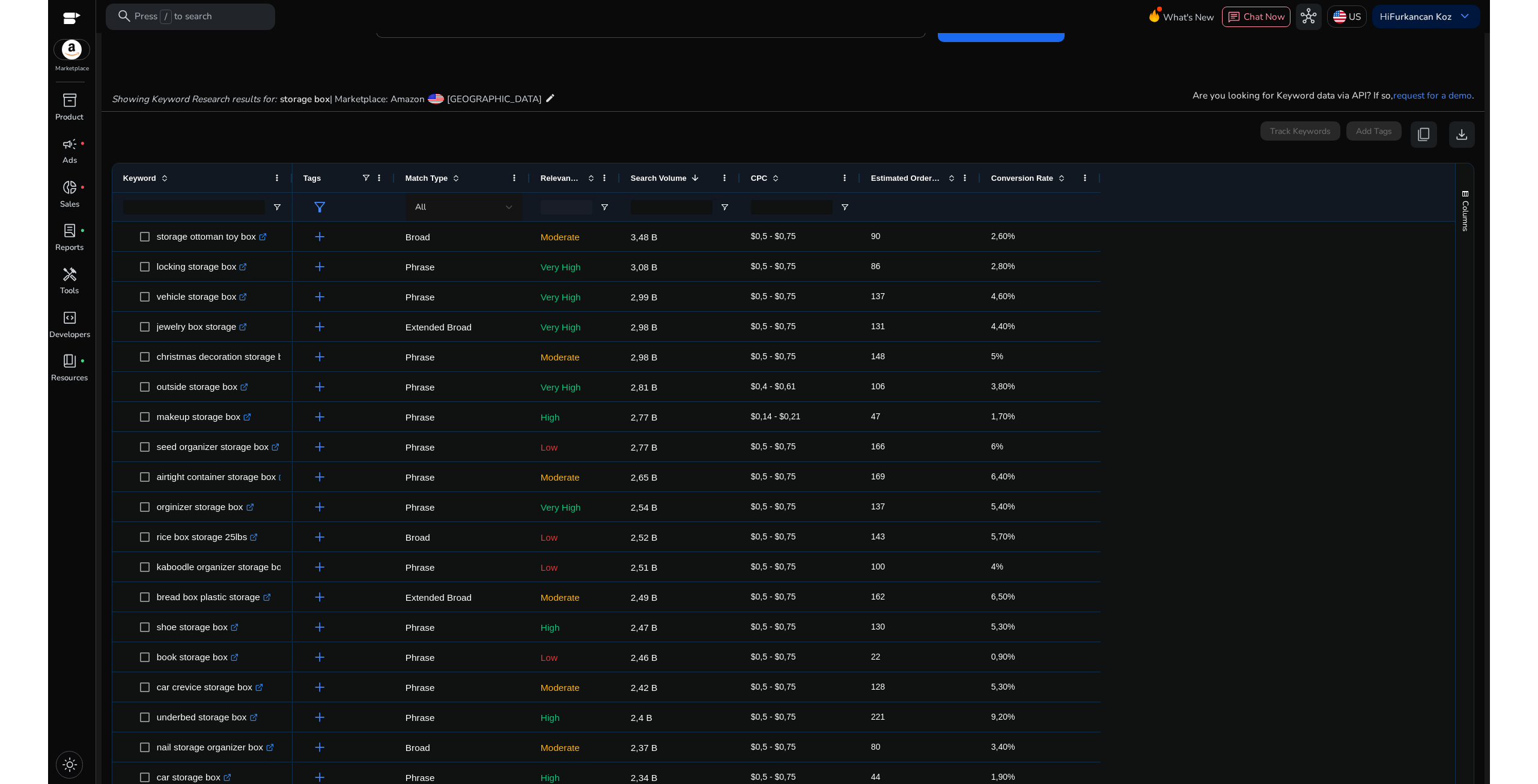
scroll to position [0, 0]
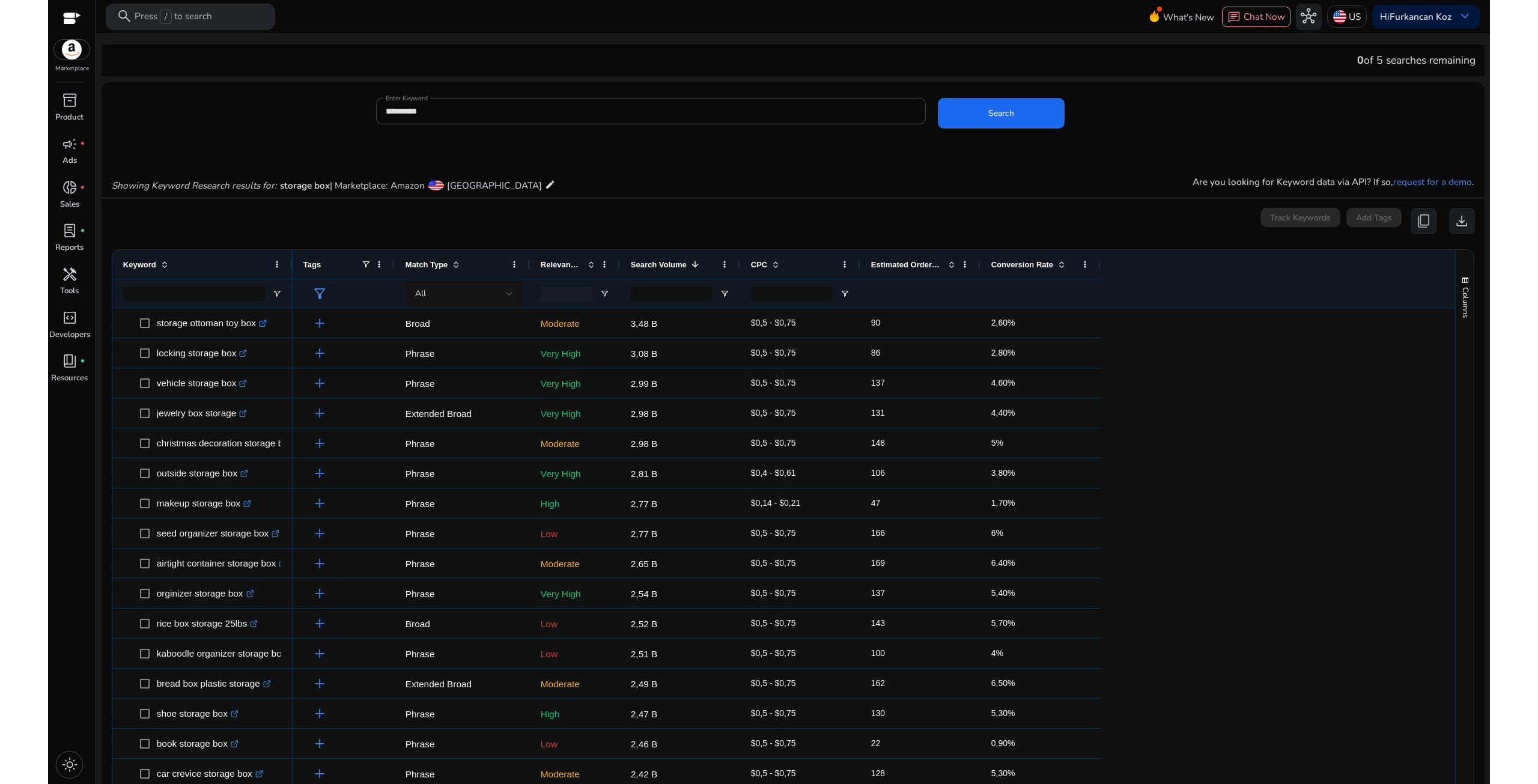
drag, startPoint x: 398, startPoint y: 183, endPoint x: 426, endPoint y: 183, distance: 28.0
click at [425, 183] on span "| Marketplace: Amazon" at bounding box center [377, 185] width 95 height 13
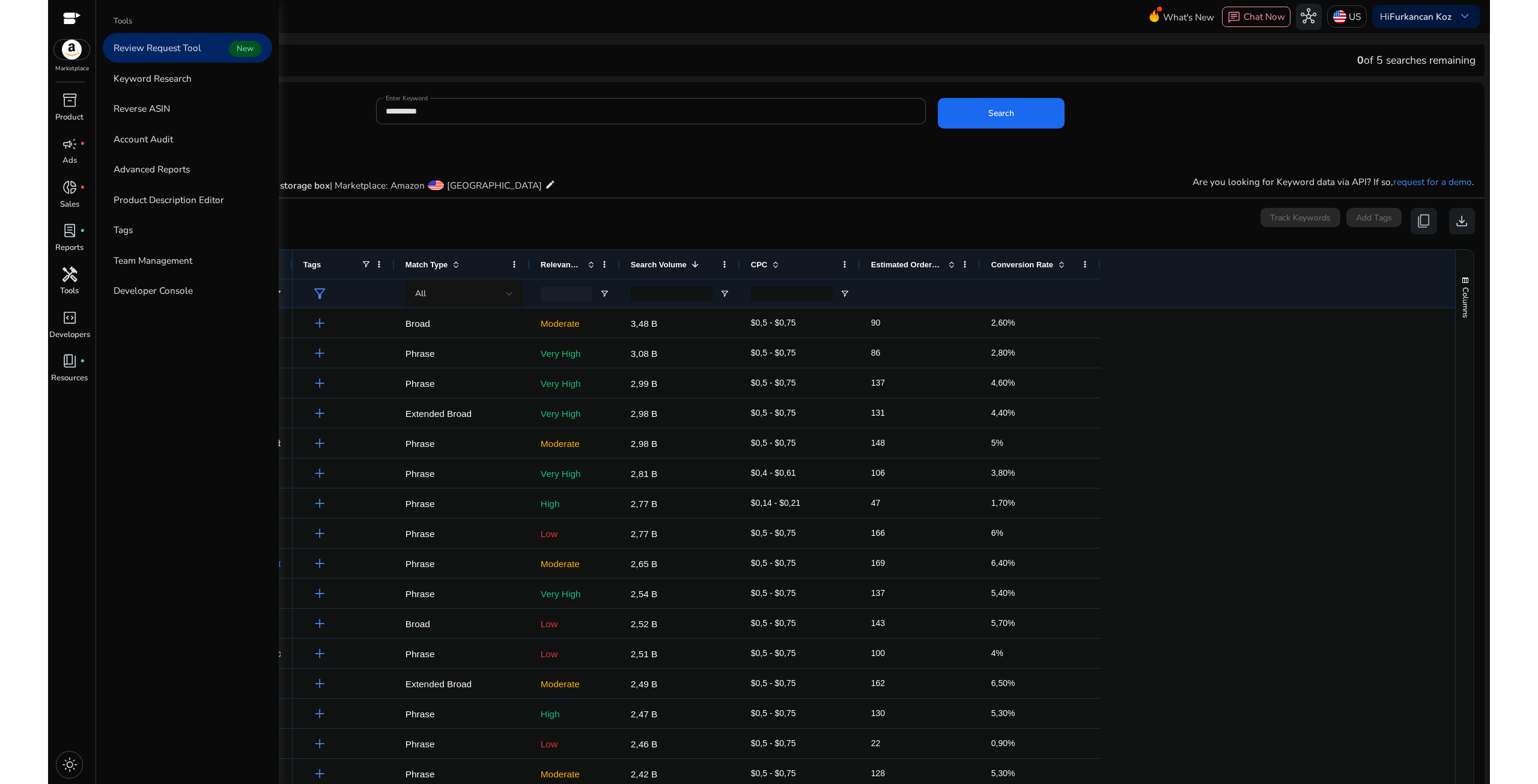
click at [63, 278] on span "handyman" at bounding box center [69, 274] width 15 height 15
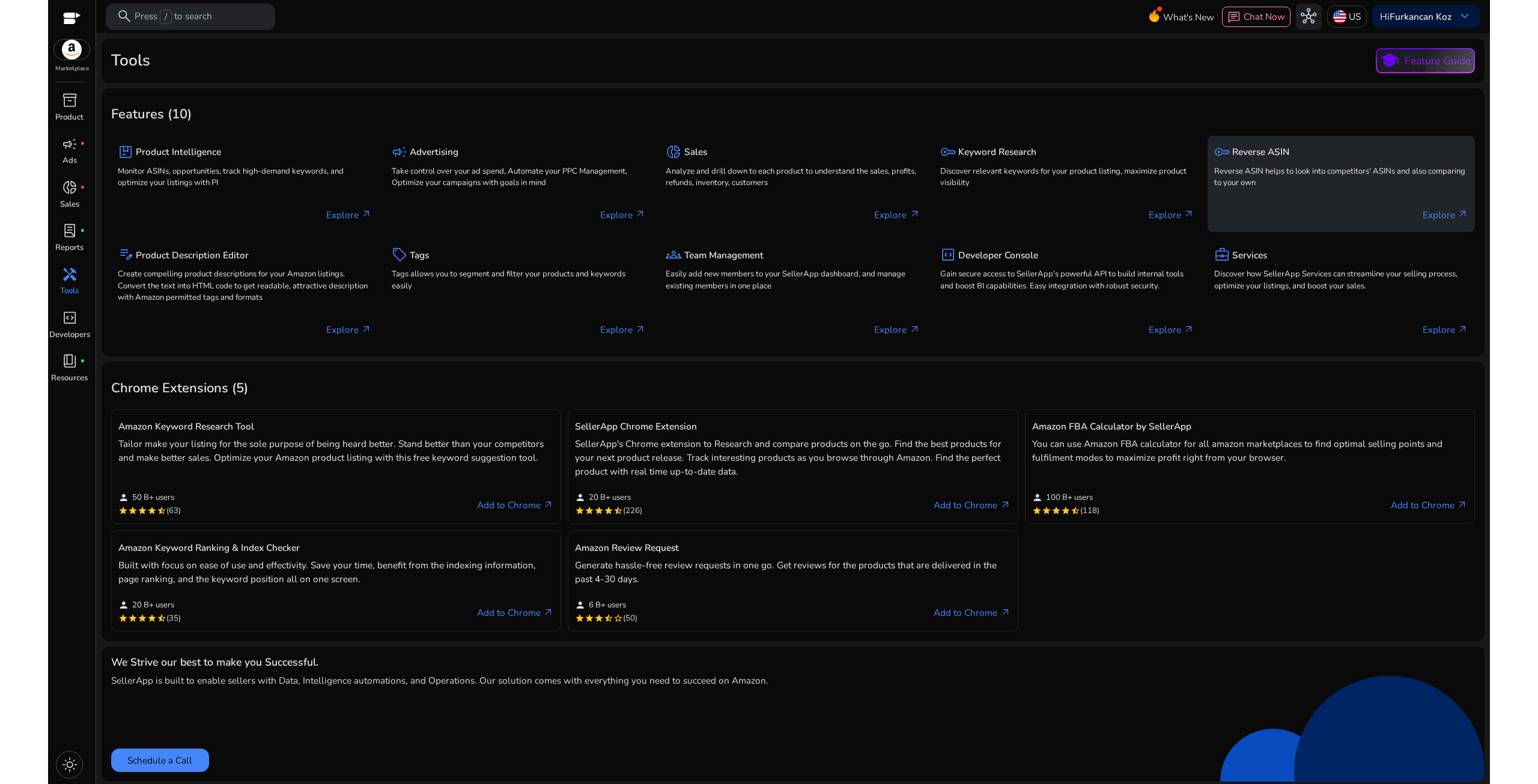
click at [1230, 155] on div "key Reverse ASIN" at bounding box center [1341, 151] width 254 height 19
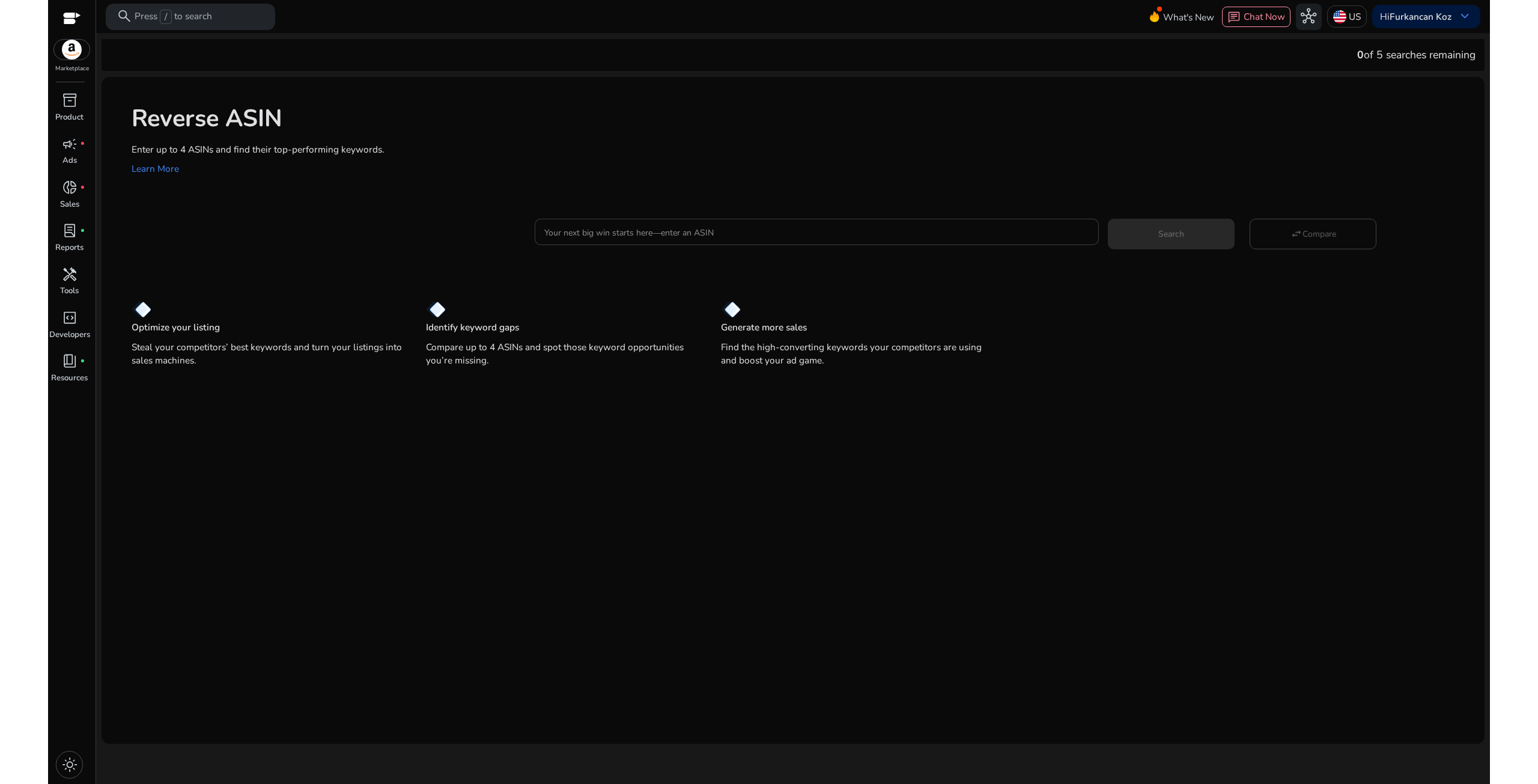
click at [619, 225] on div at bounding box center [817, 232] width 545 height 27
drag, startPoint x: 612, startPoint y: 220, endPoint x: 586, endPoint y: 239, distance: 32.2
click at [586, 239] on div at bounding box center [817, 232] width 545 height 27
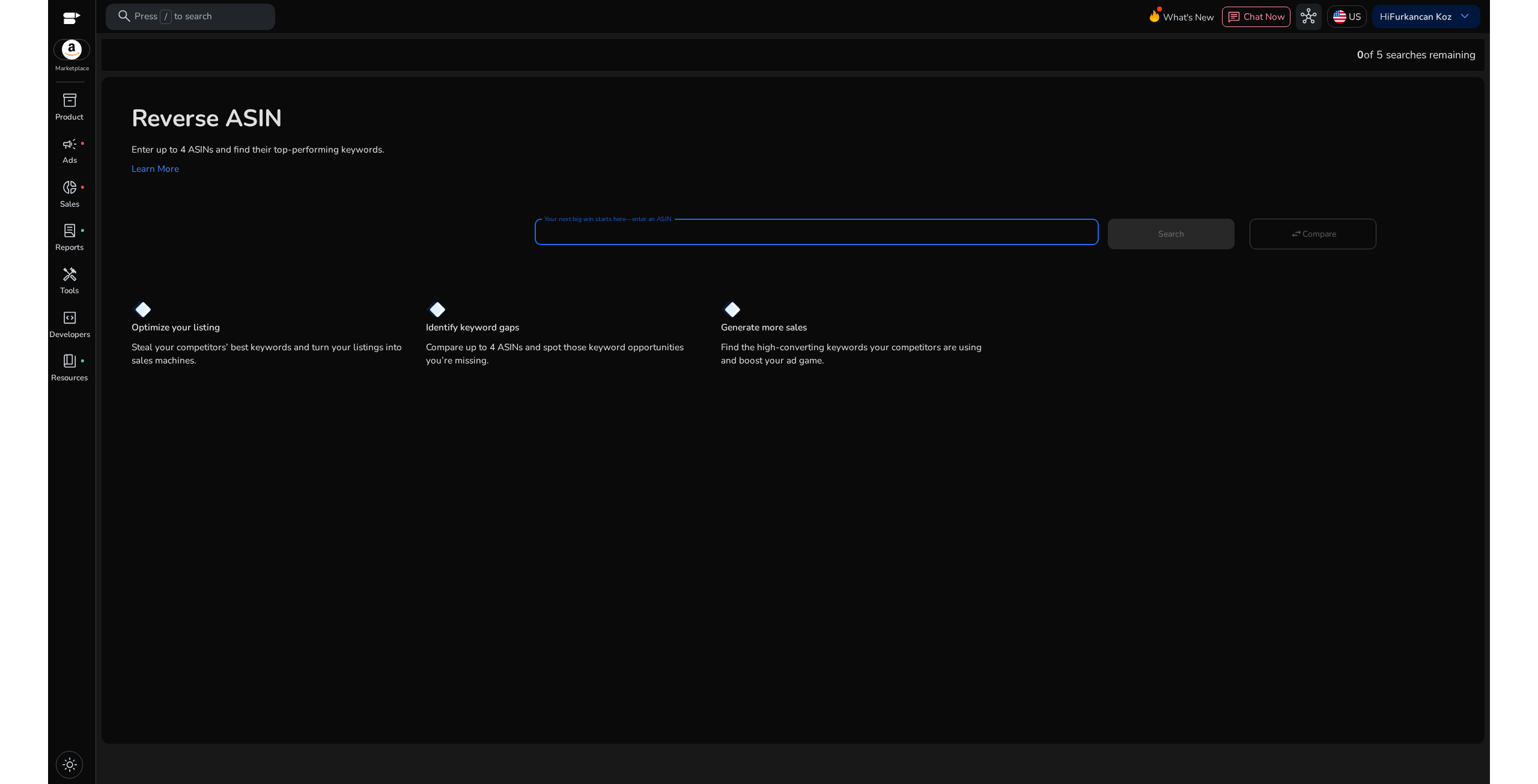
click at [585, 236] on input "Your next big win starts here—enter an ASIN" at bounding box center [817, 232] width 545 height 13
paste input "**********"
type input "**********"
click at [1181, 232] on span "Search" at bounding box center [1171, 234] width 26 height 13
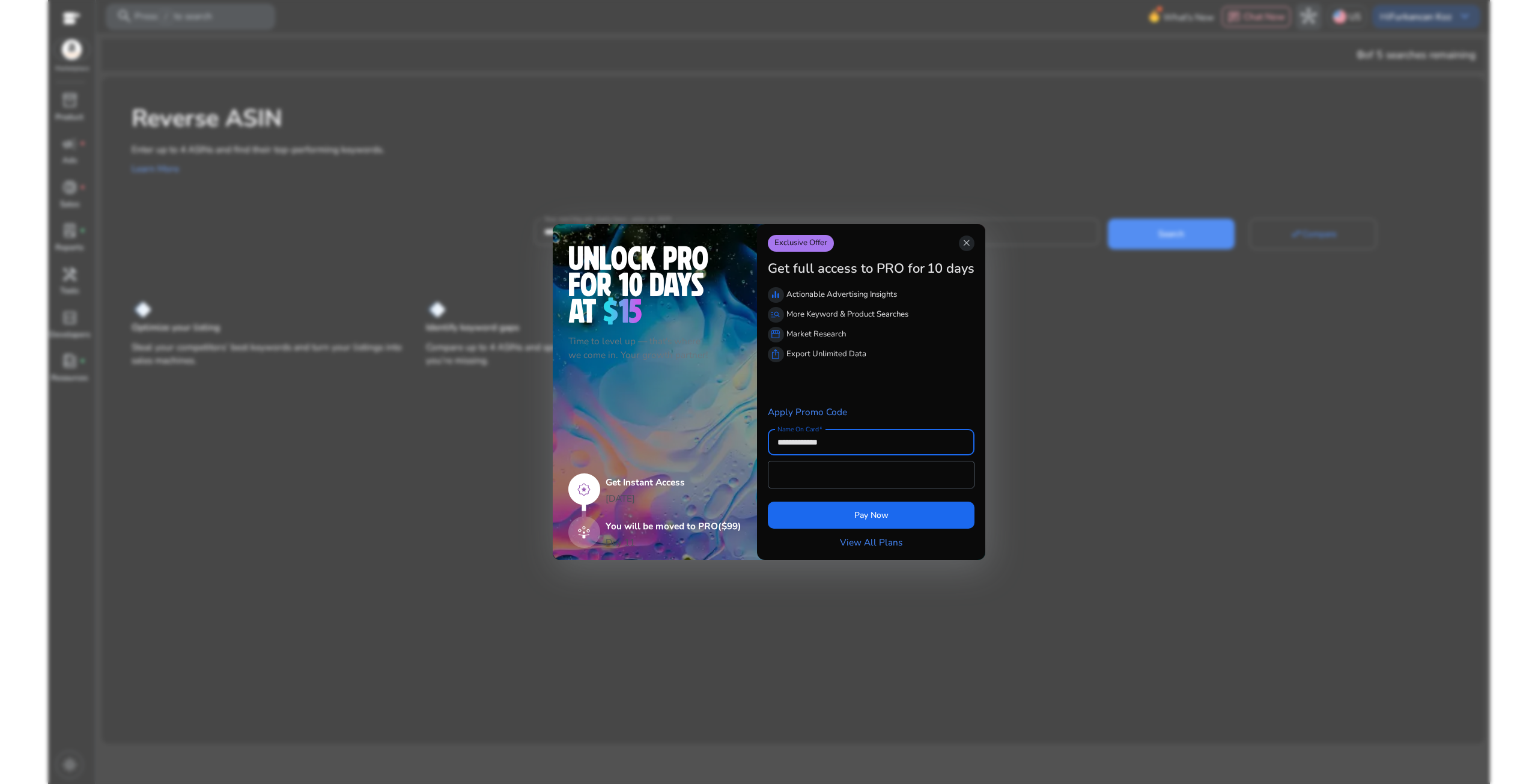
click at [962, 236] on div "Exclusive Offer close" at bounding box center [871, 244] width 207 height 17
click at [964, 245] on span "close" at bounding box center [967, 244] width 11 height 11
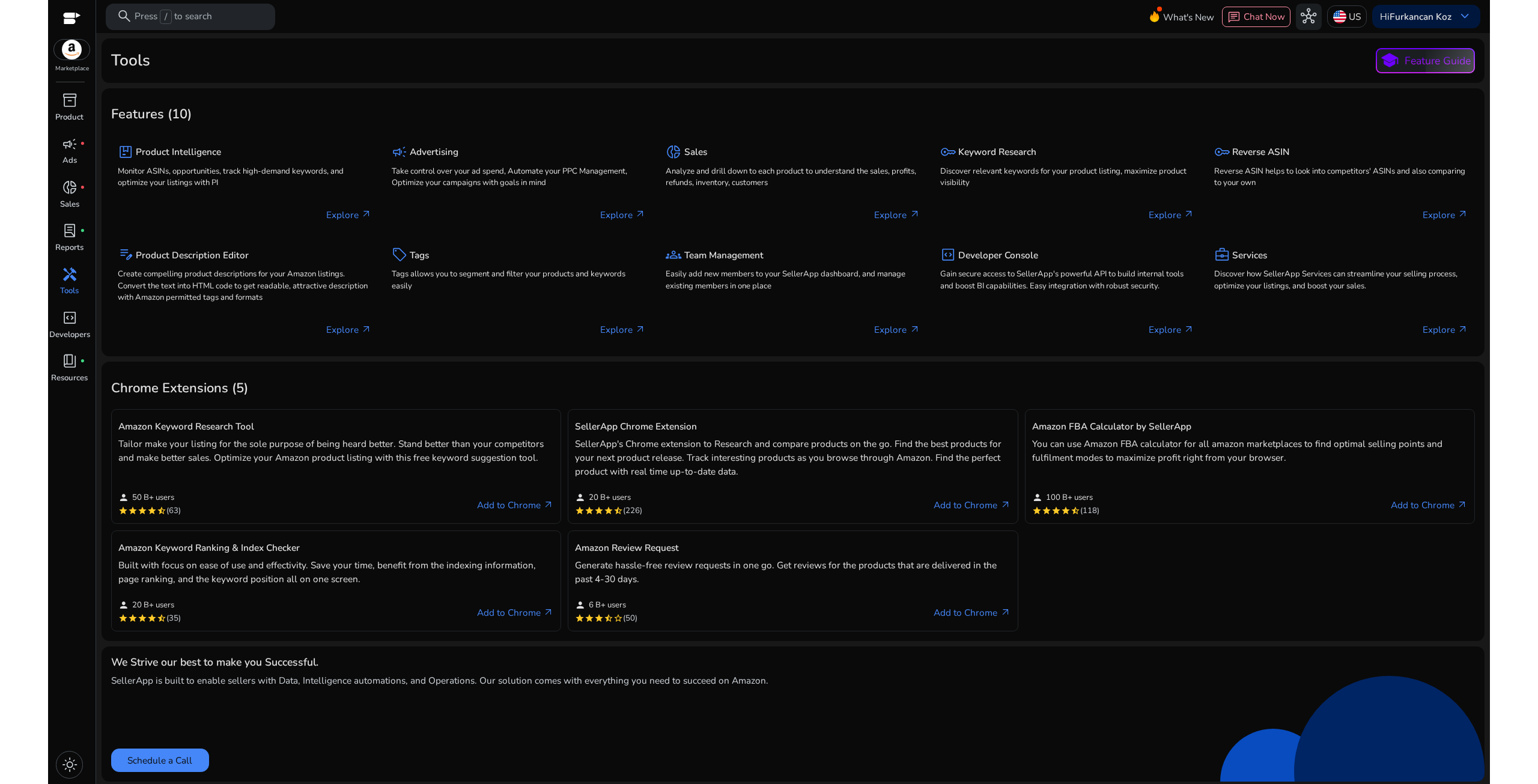
click at [59, 15] on div "Marketplace" at bounding box center [71, 37] width 47 height 73
click at [66, 15] on div at bounding box center [72, 19] width 18 height 14
